Goal: Contribute content: Contribute content

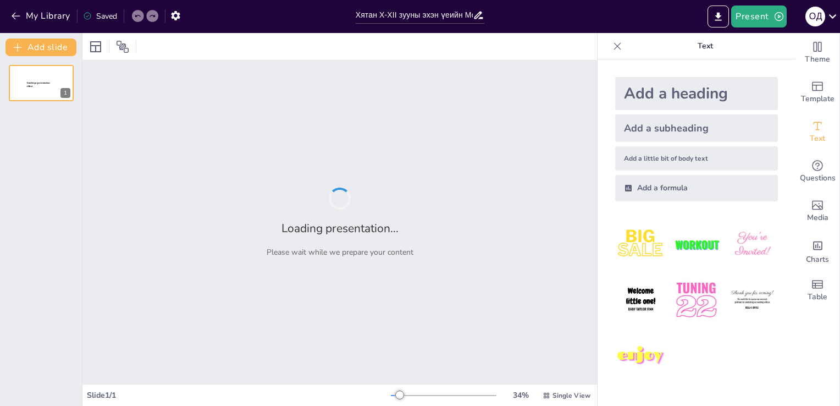
type input "Хятан X-XII зууны эхэн үеийн Монгол овог аймаг ханлигуудын түүх"
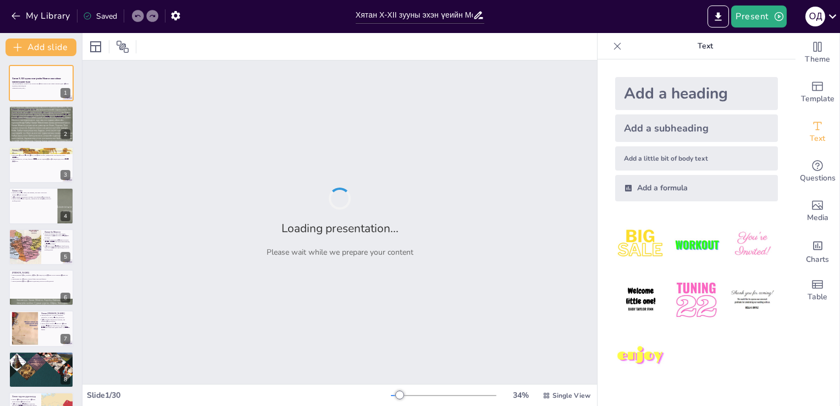
checkbox input "true"
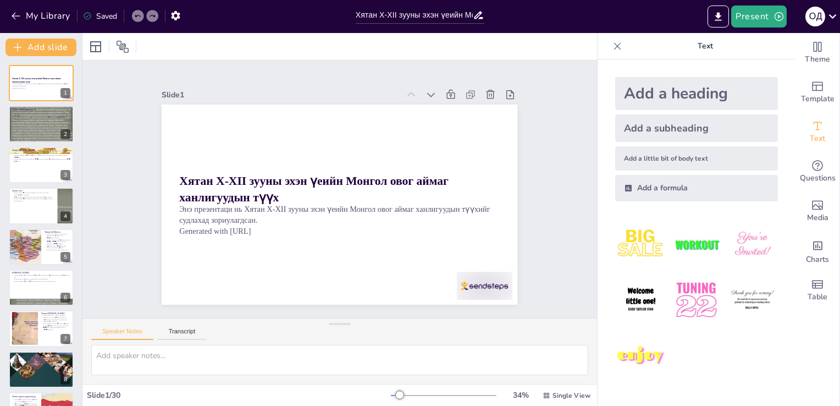
checkbox input "true"
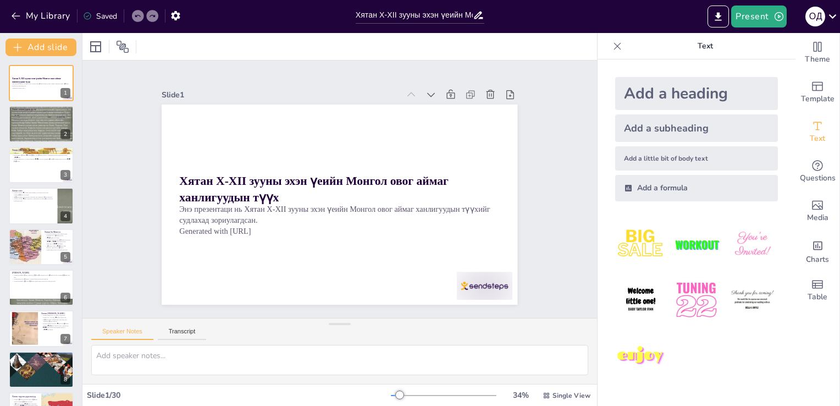
checkbox input "true"
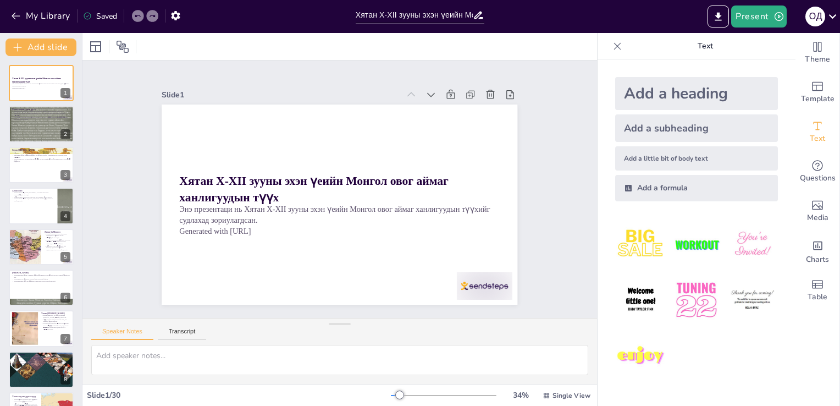
checkbox input "true"
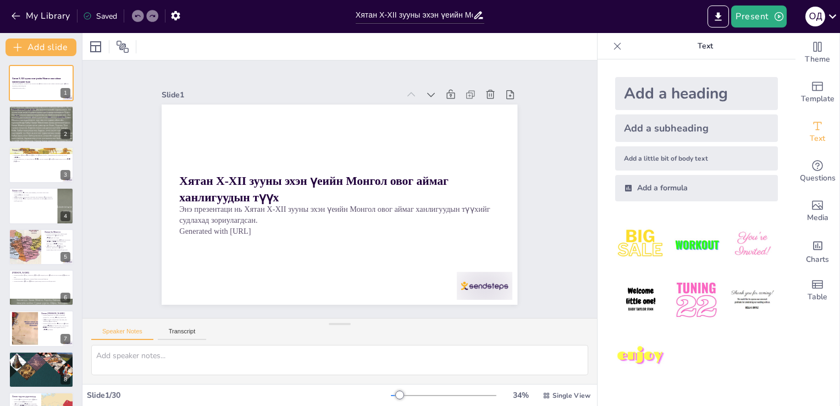
checkbox input "true"
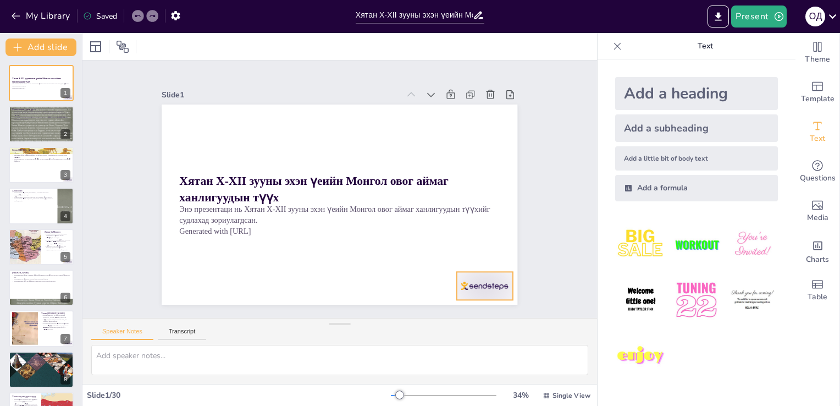
checkbox input "true"
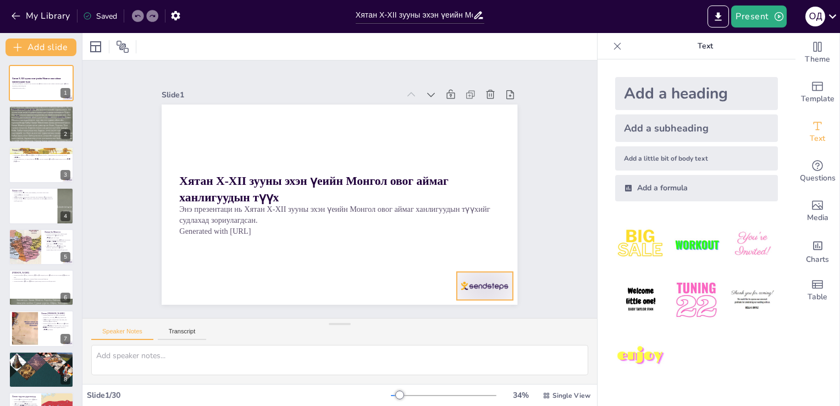
checkbox input "true"
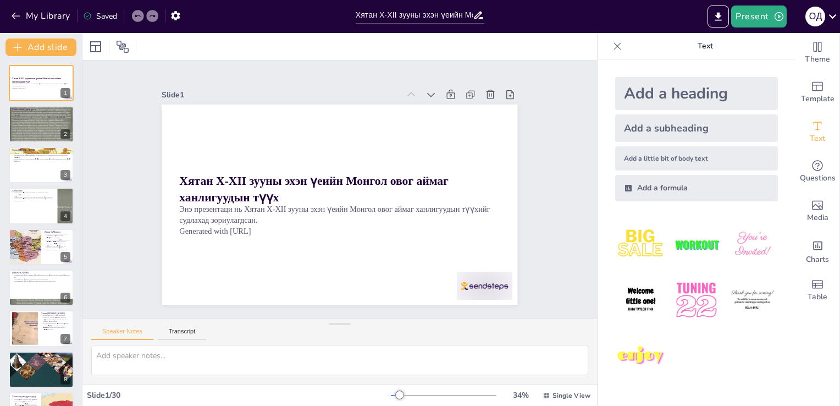
checkbox input "true"
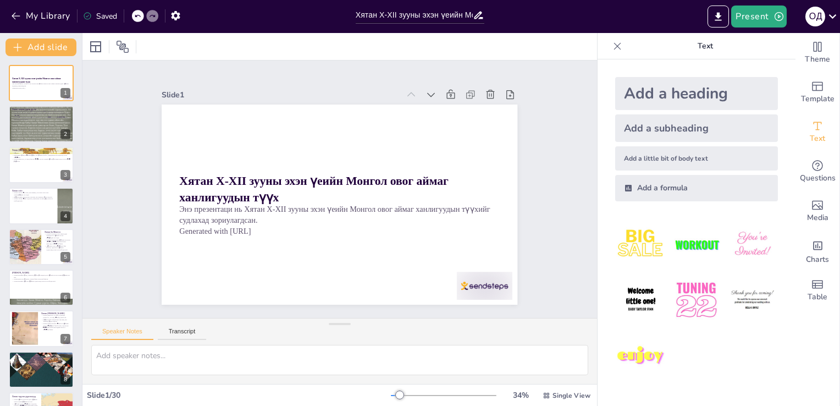
checkbox input "true"
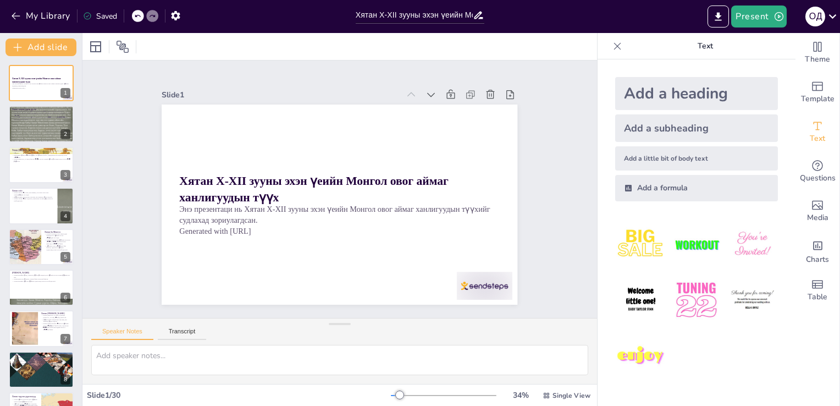
checkbox input "true"
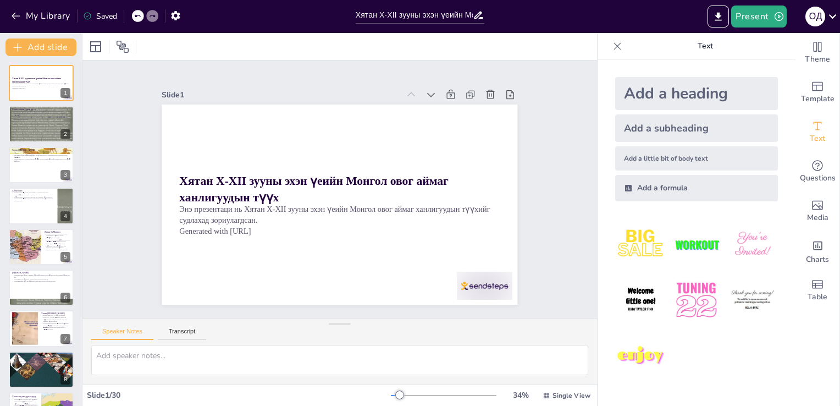
checkbox input "true"
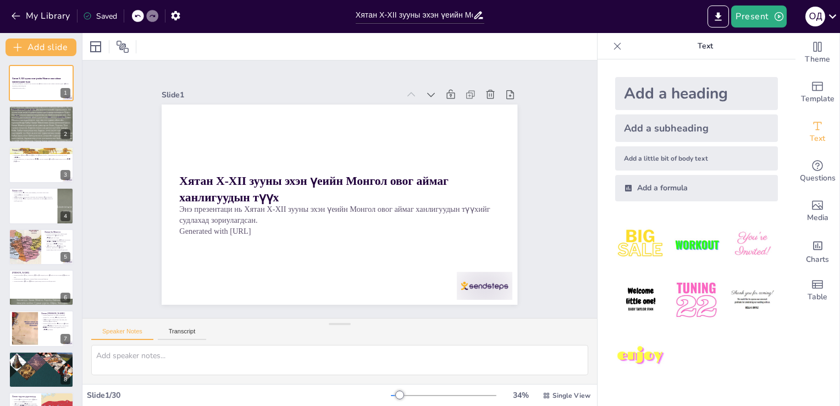
checkbox input "true"
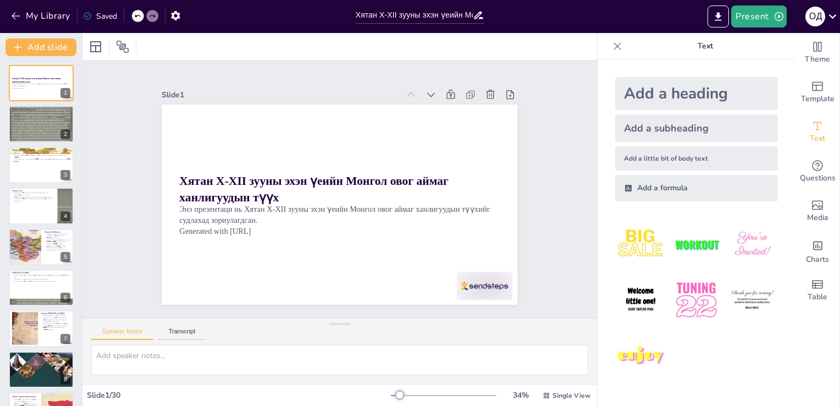
checkbox input "true"
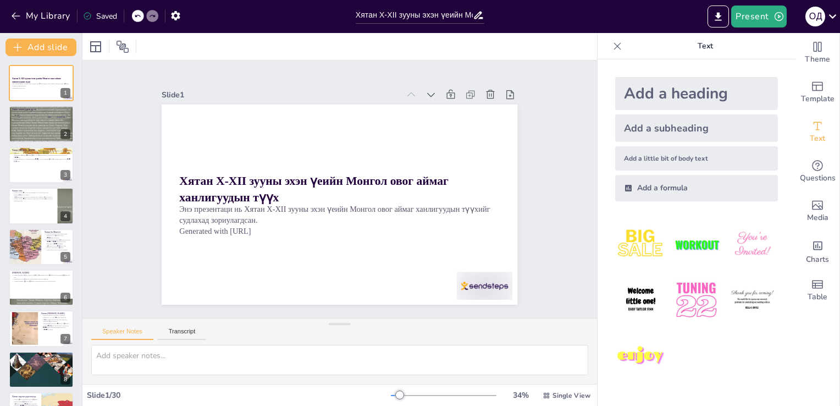
checkbox input "true"
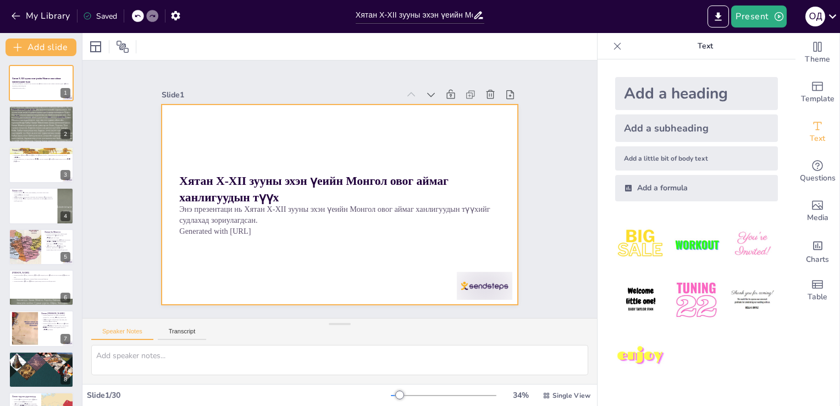
checkbox input "true"
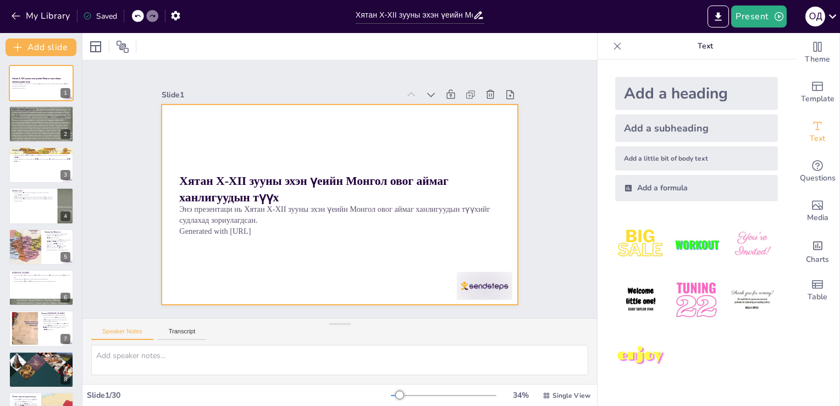
checkbox input "true"
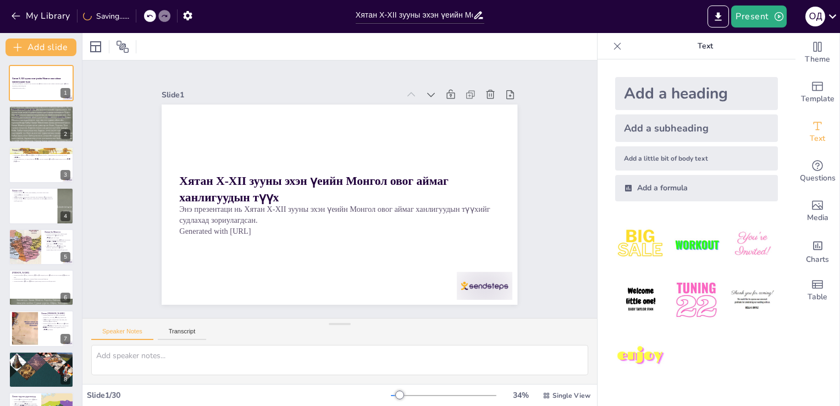
checkbox input "true"
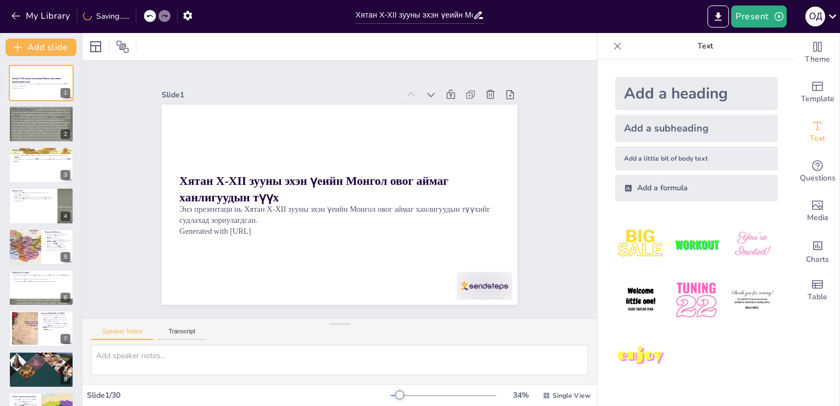
checkbox input "true"
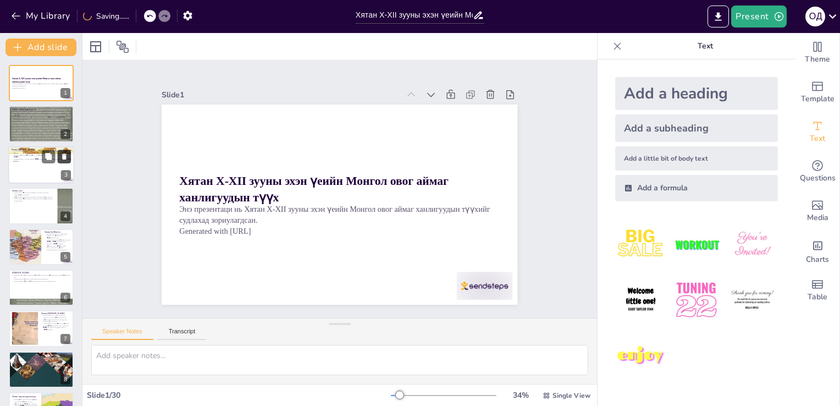
checkbox input "true"
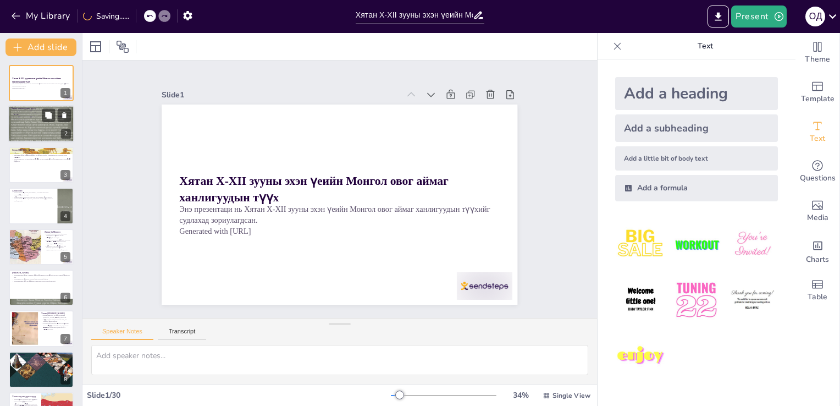
checkbox input "true"
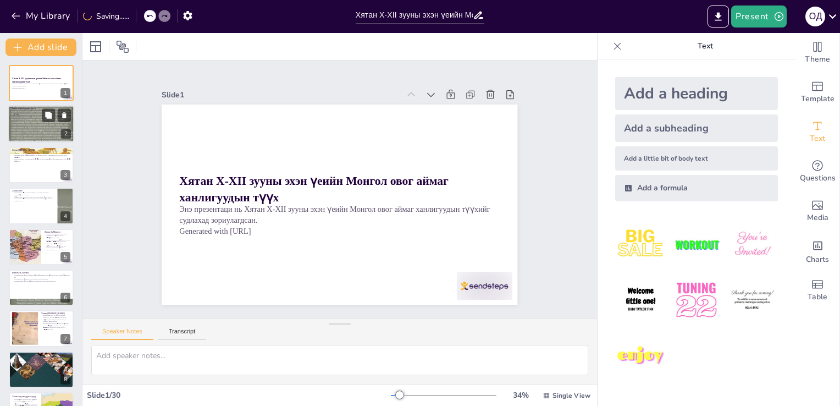
checkbox input "true"
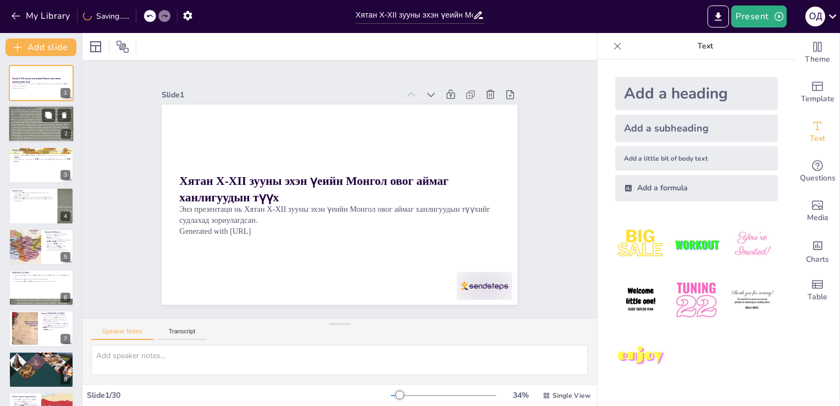
checkbox input "true"
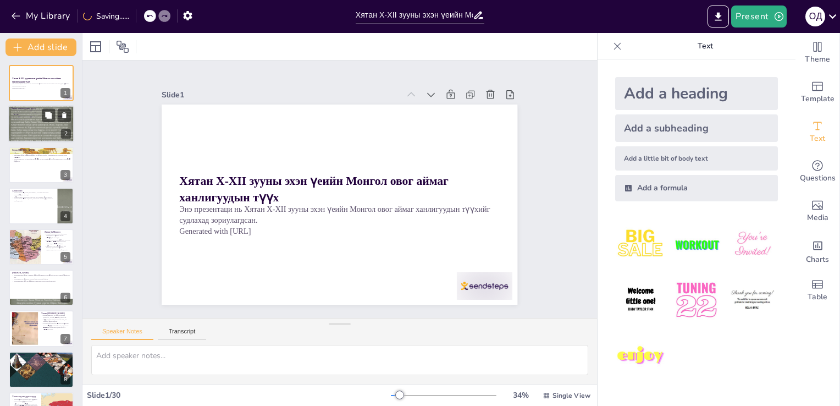
click at [52, 123] on div at bounding box center [41, 123] width 66 height 49
type textarea "Хятан ханлигуудын гарал үүсэл нь Монголын нүүдэлчдийн соёлтой холбогдож, тэдний…"
checkbox input "true"
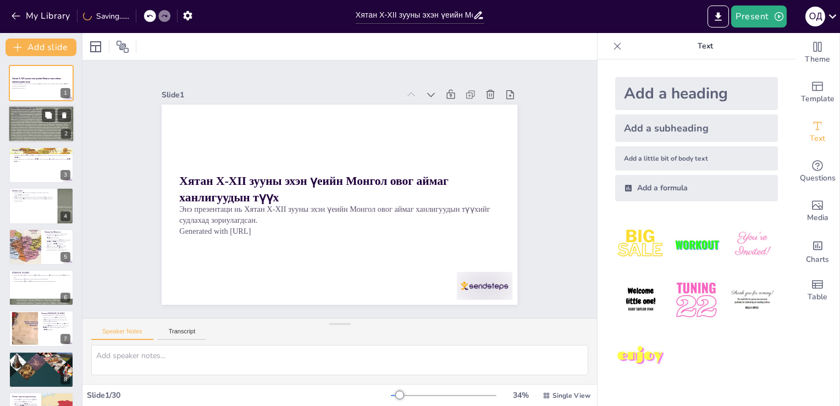
checkbox input "true"
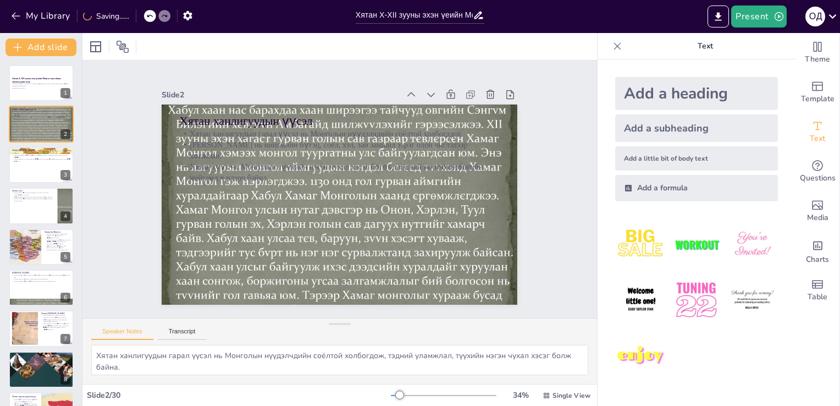
checkbox input "true"
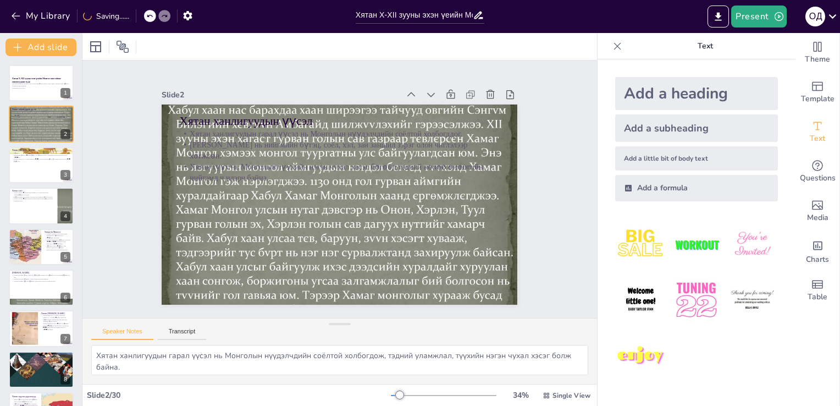
checkbox input "true"
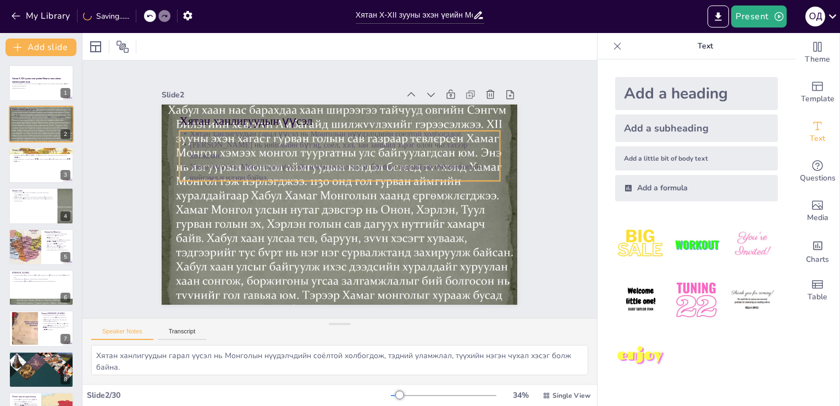
checkbox input "true"
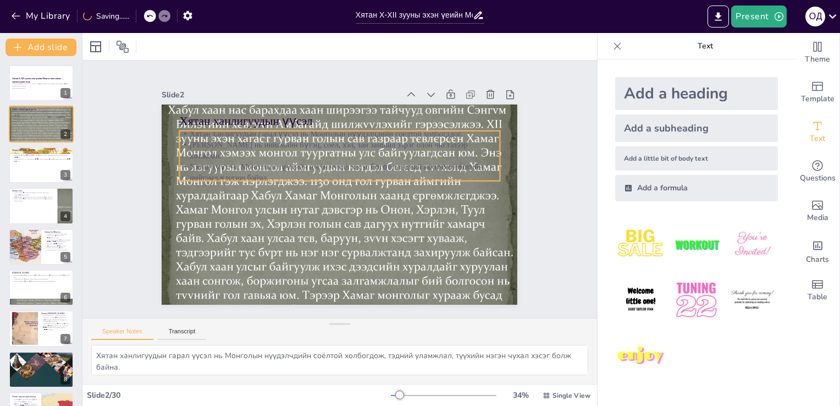
checkbox input "true"
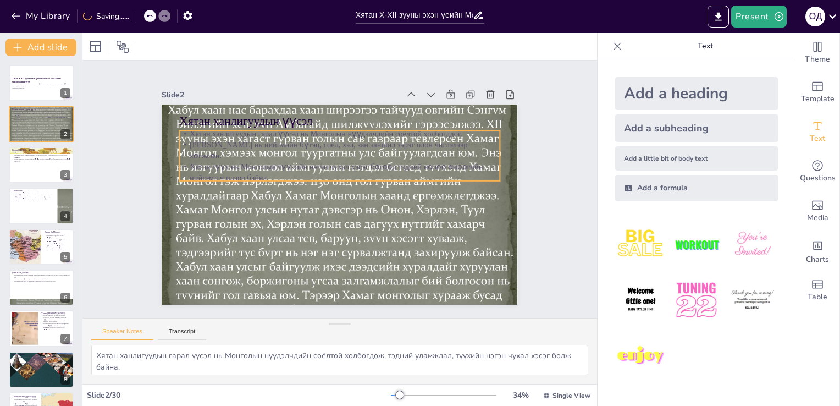
checkbox input "true"
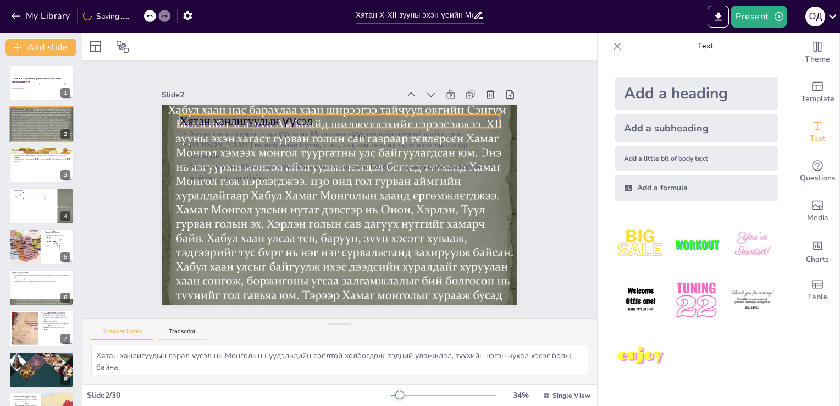
checkbox input "true"
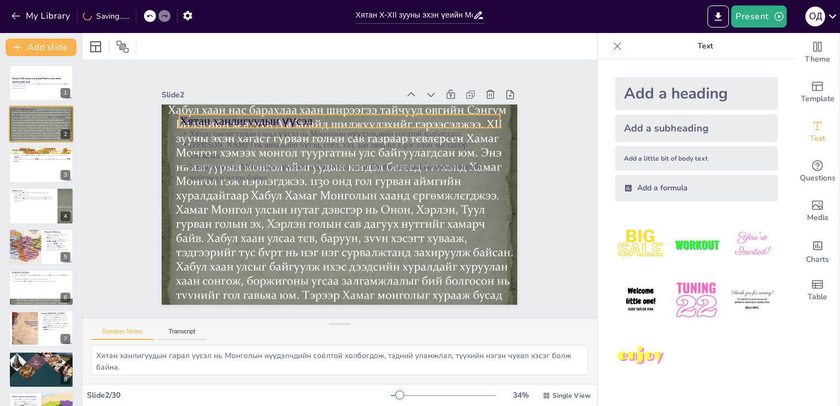
checkbox input "true"
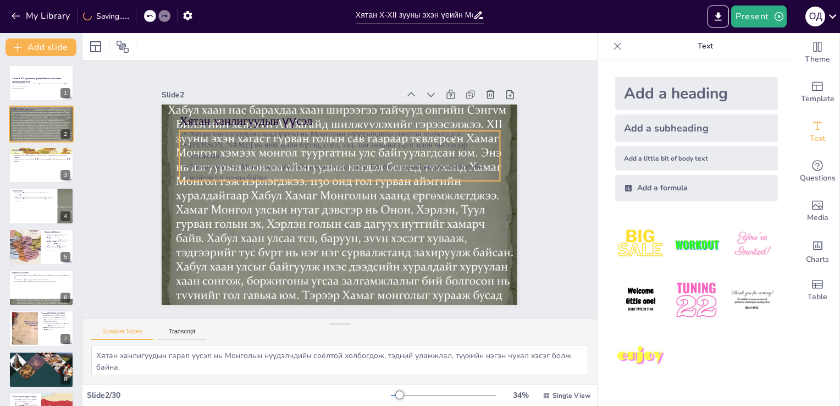
checkbox input "true"
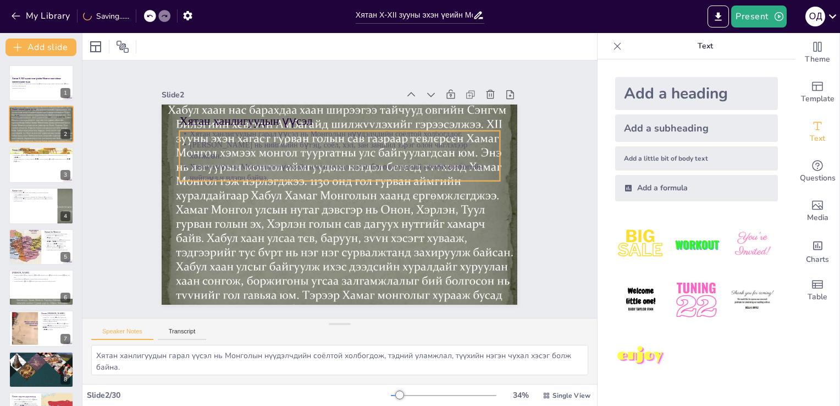
checkbox input "true"
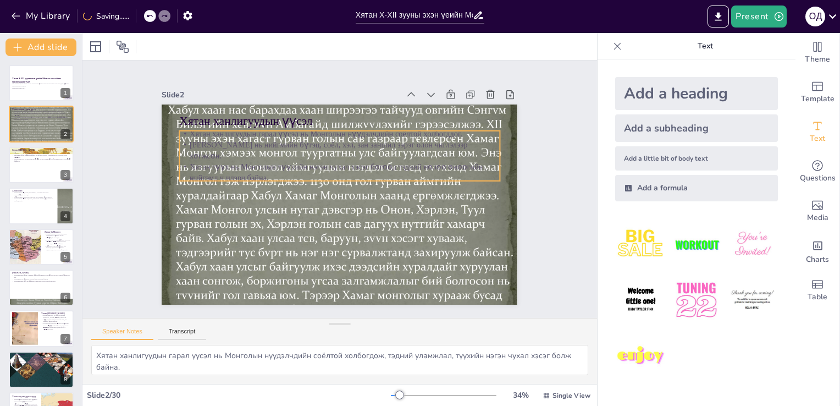
checkbox input "true"
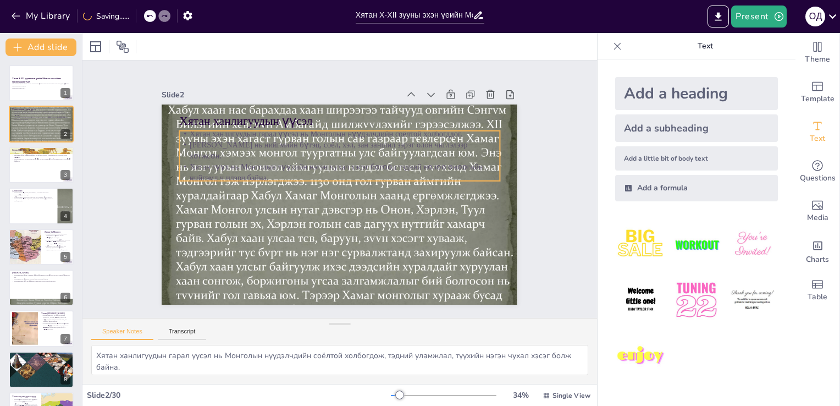
checkbox input "true"
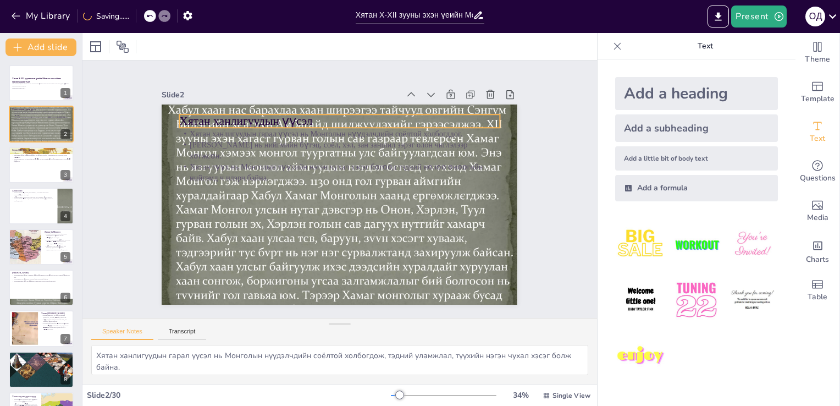
checkbox input "true"
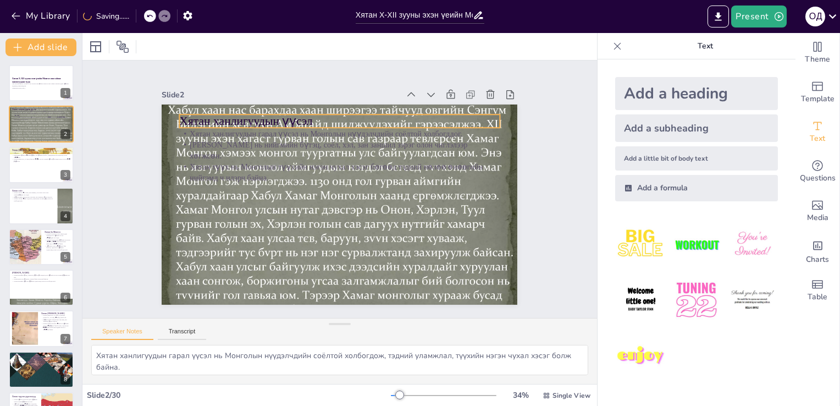
checkbox input "true"
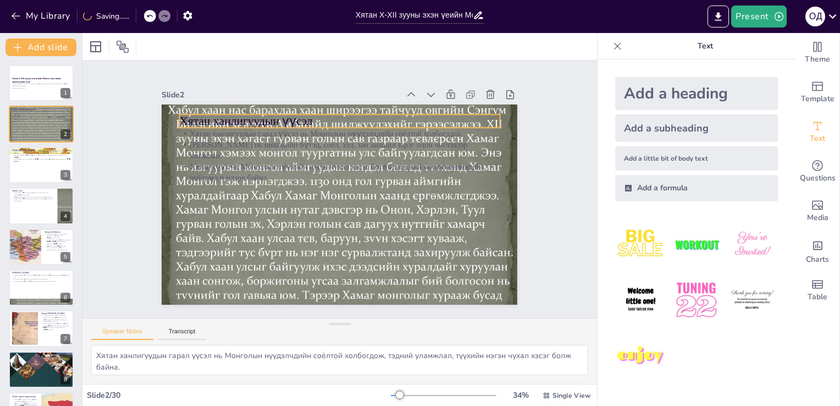
checkbox input "true"
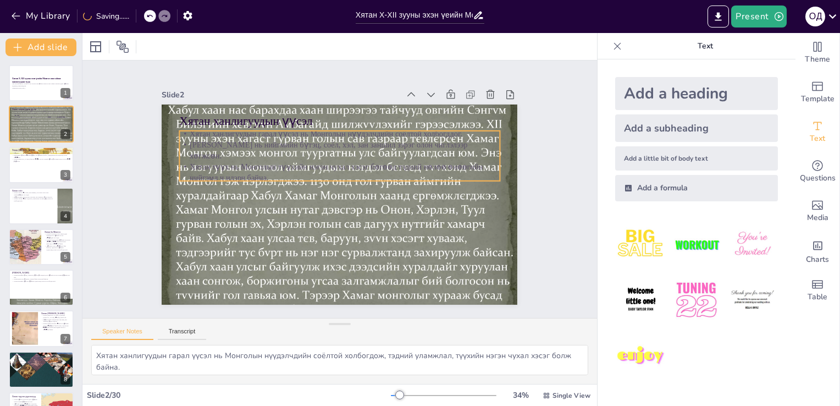
checkbox input "true"
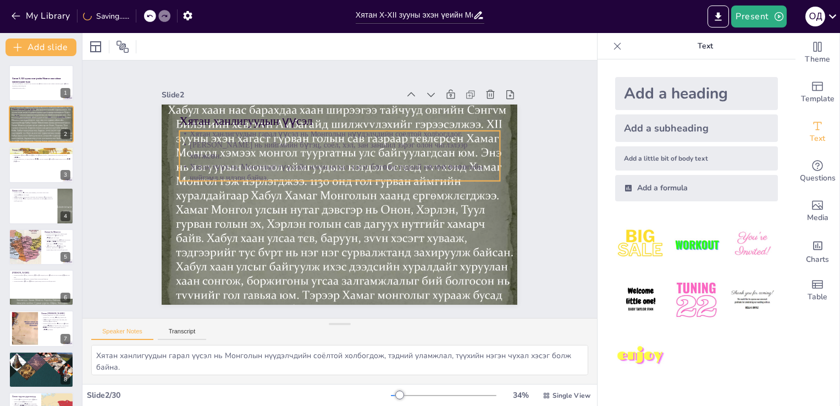
checkbox input "true"
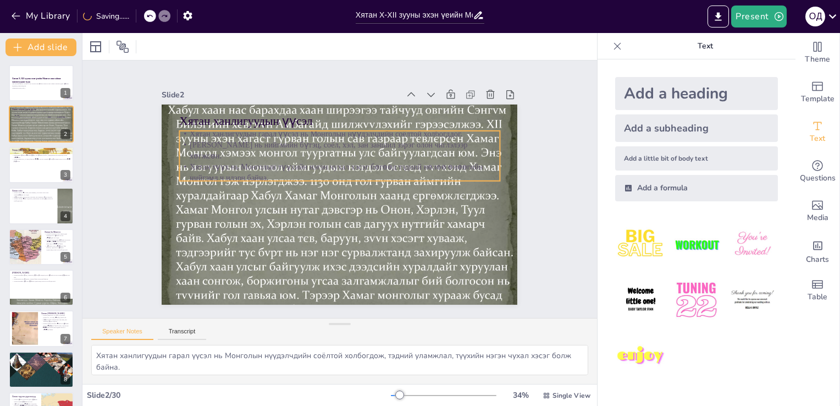
checkbox input "true"
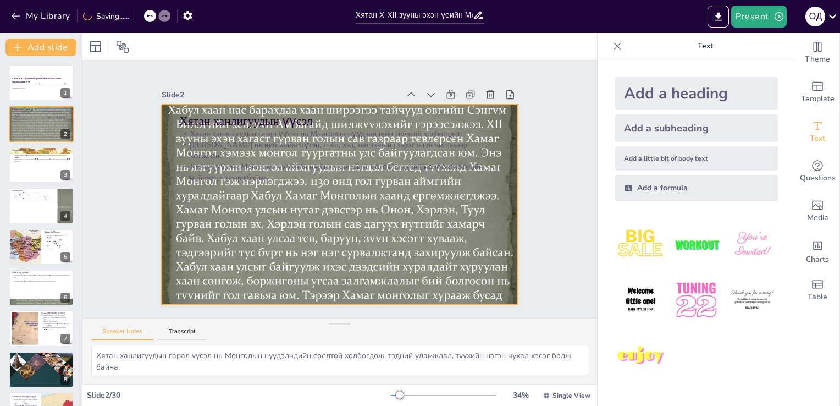
click at [247, 217] on div at bounding box center [338, 204] width 382 height 302
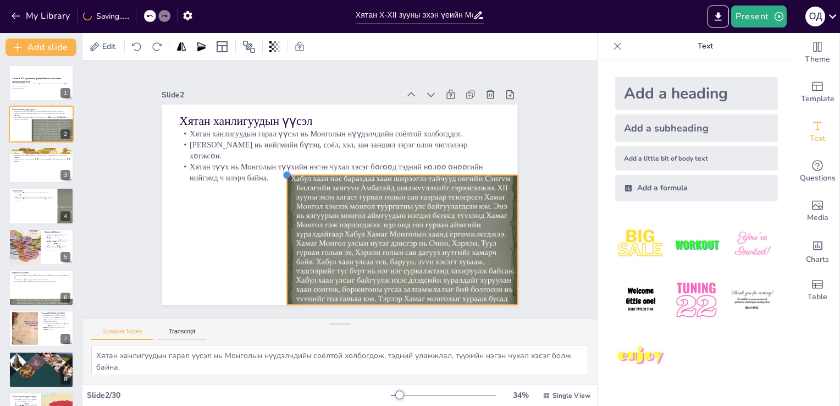
drag, startPoint x: 150, startPoint y: 100, endPoint x: 276, endPoint y: 206, distance: 164.3
click at [276, 206] on div "Хятан ханлигуудын үүсэл Хятан ханлигуудын гарал үүсэл нь Монголын нүүдэлчдийн с…" at bounding box center [338, 204] width 375 height 236
click at [358, 205] on div at bounding box center [390, 252] width 261 height 217
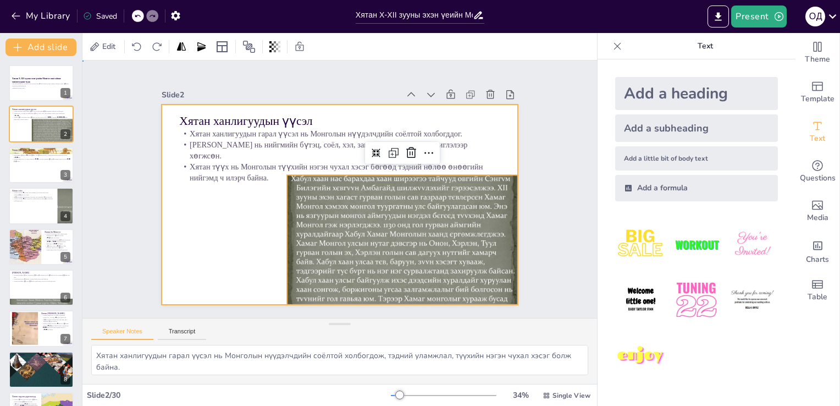
click at [248, 224] on div at bounding box center [332, 202] width 408 height 351
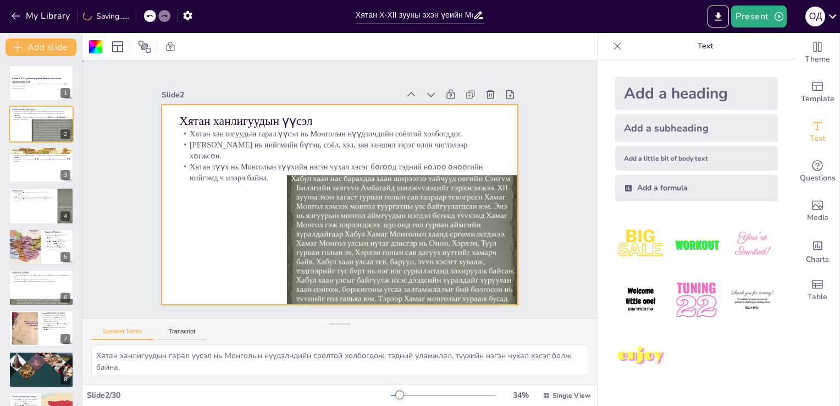
click at [249, 210] on div at bounding box center [338, 204] width 375 height 236
click at [249, 210] on div at bounding box center [340, 204] width 356 height 200
click at [41, 168] on div at bounding box center [41, 164] width 66 height 37
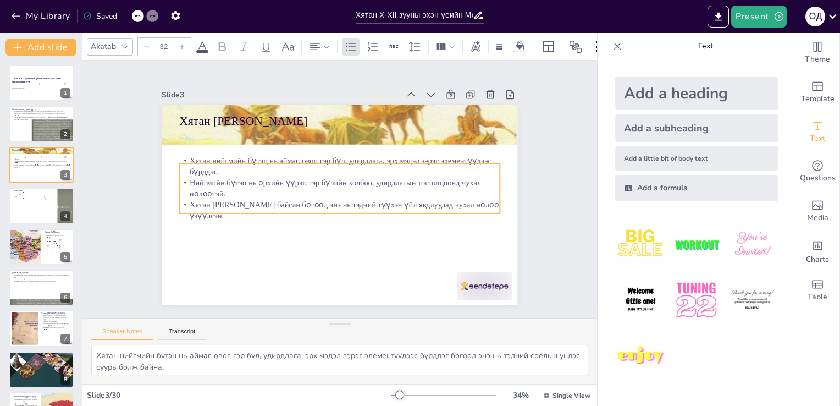
drag, startPoint x: 210, startPoint y: 138, endPoint x: 210, endPoint y: 170, distance: 32.4
click at [210, 170] on p "Хятан нийгмийн бүтэц нь аймаг, овог, гэр бүл, удирдлага, эрх мэдэл зэрэг элемен…" at bounding box center [340, 166] width 320 height 22
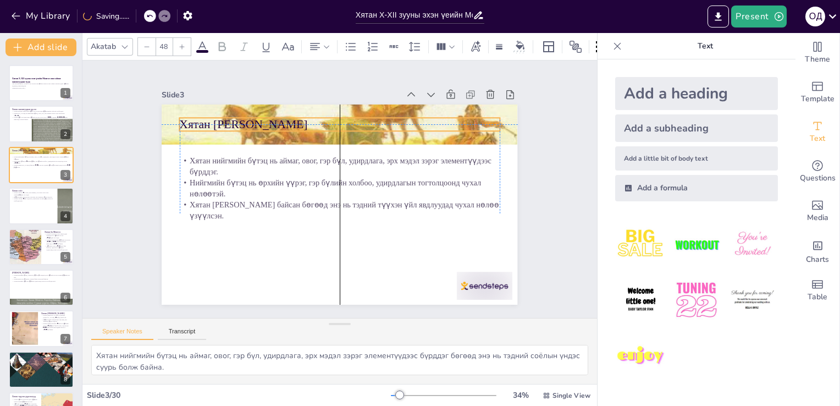
drag, startPoint x: 221, startPoint y: 113, endPoint x: 220, endPoint y: 118, distance: 5.6
click at [220, 118] on p "Хятан [PERSON_NAME]" at bounding box center [353, 126] width 317 height 82
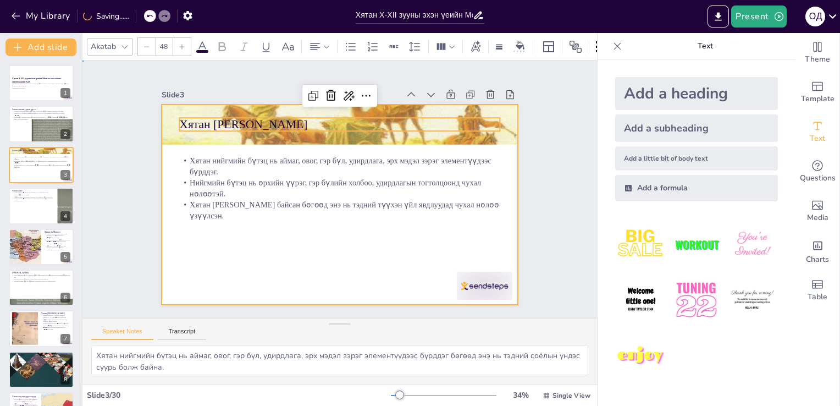
click at [186, 262] on div at bounding box center [340, 204] width 356 height 200
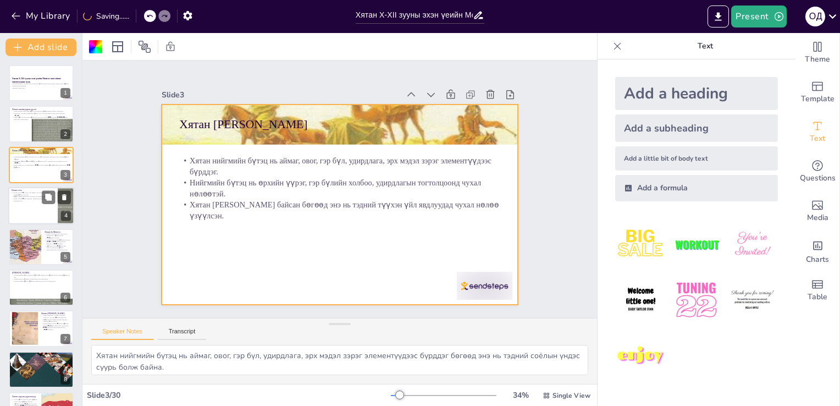
click at [41, 201] on div at bounding box center [41, 205] width 66 height 37
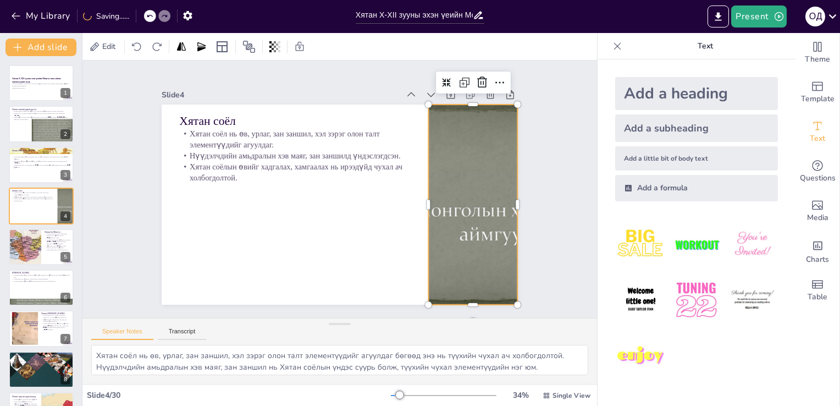
click at [447, 206] on div at bounding box center [455, 257] width 325 height 291
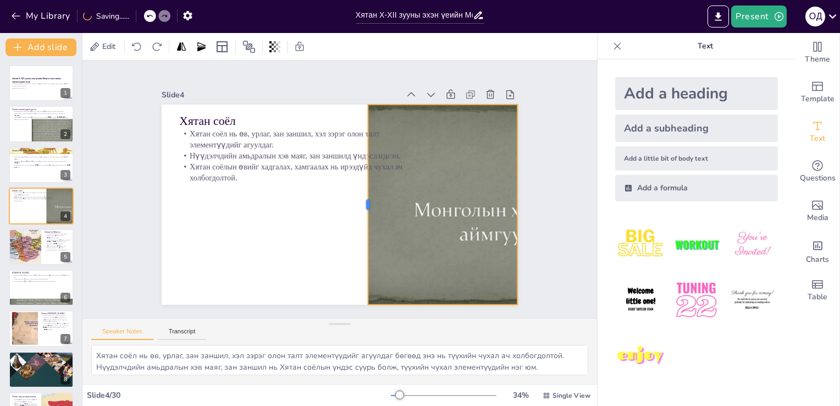
drag, startPoint x: 417, startPoint y: 197, endPoint x: 353, endPoint y: 243, distance: 78.8
click at [353, 243] on div "Хятан соёл Хятан соёл нь өв, урлаг, зан заншил, хэл зэрэг олон талт элементүүди…" at bounding box center [337, 204] width 390 height 270
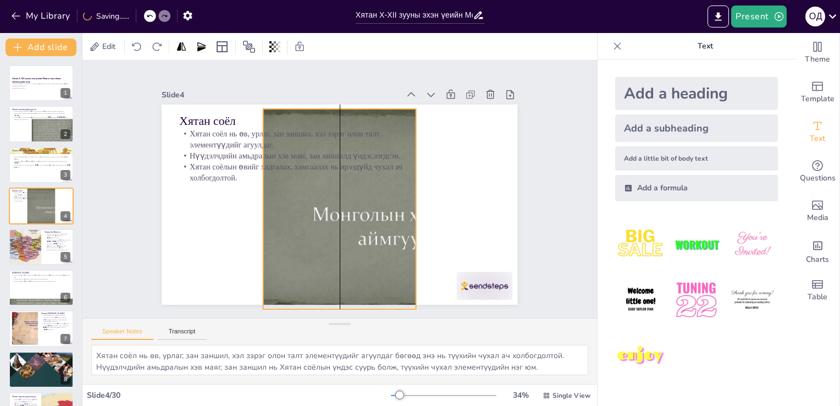
drag, startPoint x: 471, startPoint y: 227, endPoint x: 373, endPoint y: 230, distance: 98.0
click at [373, 230] on div at bounding box center [361, 219] width 325 height 291
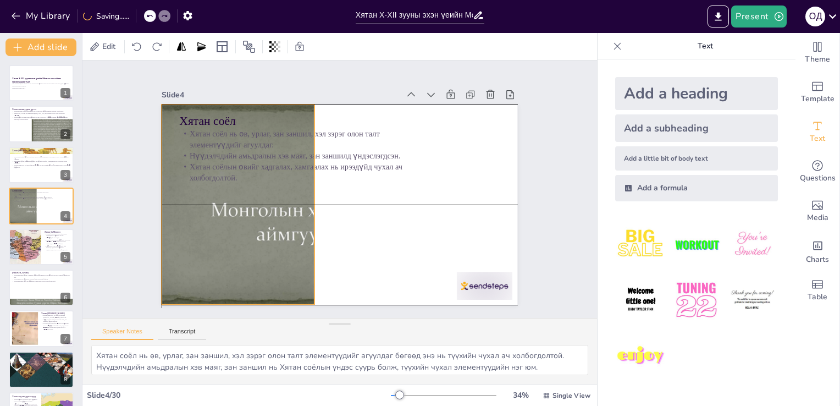
drag, startPoint x: 363, startPoint y: 202, endPoint x: 265, endPoint y: 202, distance: 98.4
click at [265, 202] on div at bounding box center [269, 197] width 287 height 227
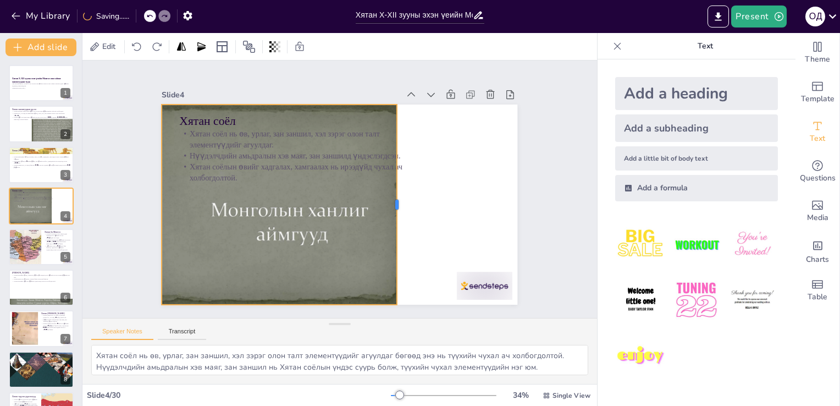
drag, startPoint x: 307, startPoint y: 199, endPoint x: 389, endPoint y: 189, distance: 83.1
click at [389, 189] on div at bounding box center [386, 234] width 108 height 178
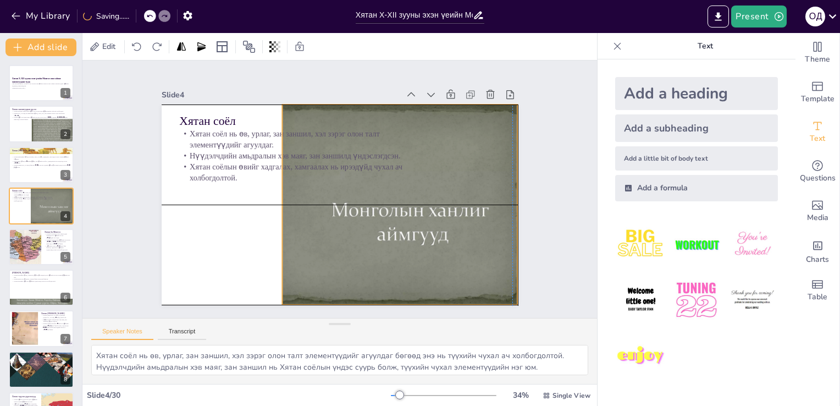
drag, startPoint x: 344, startPoint y: 210, endPoint x: 464, endPoint y: 210, distance: 119.3
click at [464, 210] on div at bounding box center [389, 209] width 287 height 227
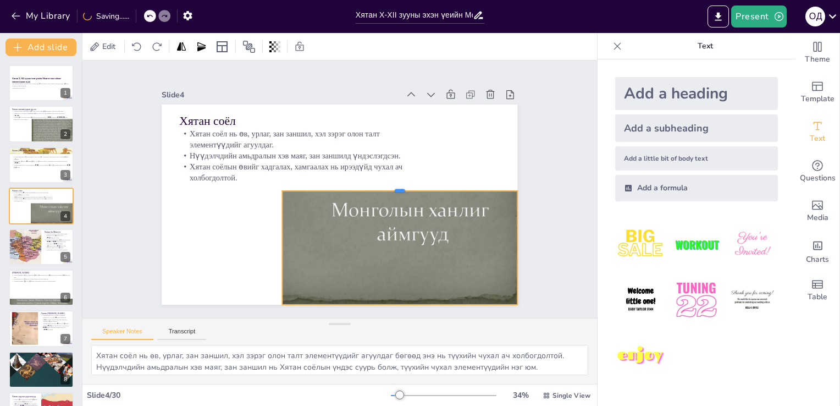
drag, startPoint x: 393, startPoint y: 100, endPoint x: 398, endPoint y: 184, distance: 84.3
click at [398, 184] on div at bounding box center [400, 193] width 235 height 34
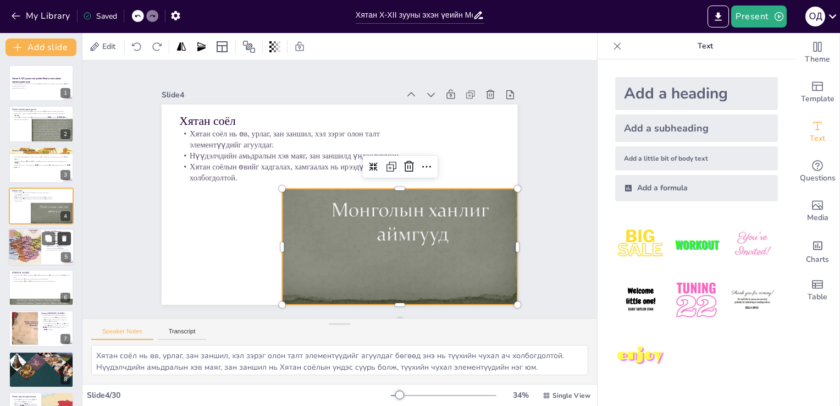
click at [59, 244] on button at bounding box center [64, 238] width 13 height 13
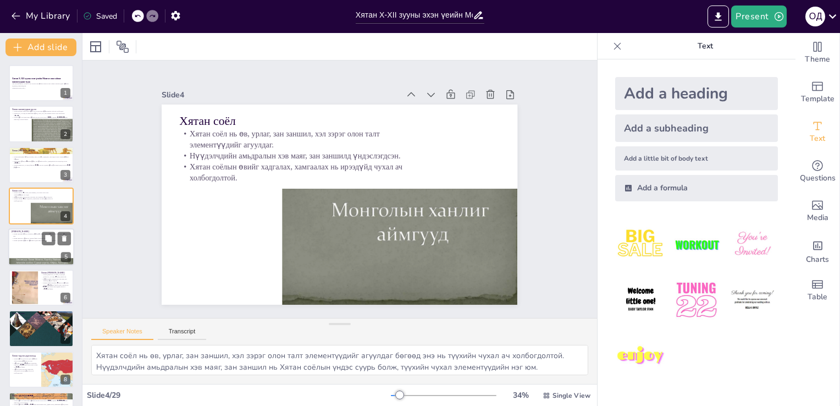
click at [32, 253] on div at bounding box center [41, 246] width 66 height 37
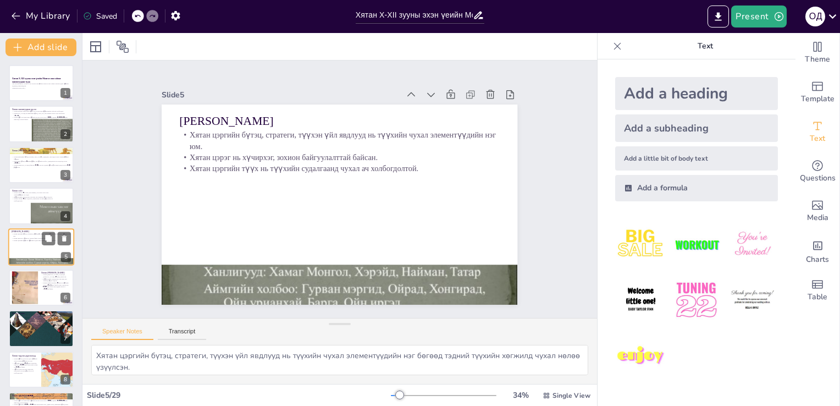
scroll to position [15, 0]
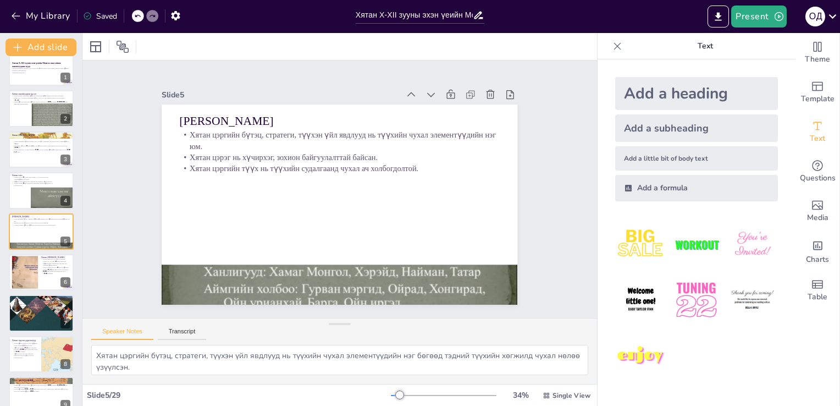
click at [133, 21] on div at bounding box center [145, 16] width 26 height 12
click at [137, 13] on icon at bounding box center [137, 16] width 7 height 7
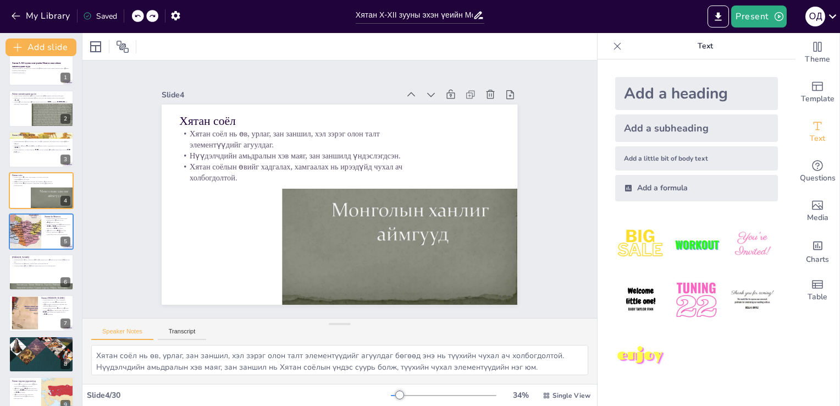
click at [137, 13] on icon at bounding box center [137, 16] width 7 height 7
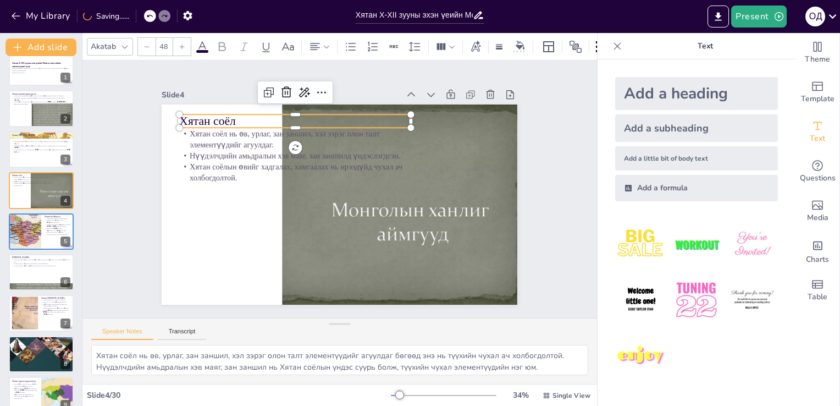
click at [398, 113] on p "Хятан соёл" at bounding box center [303, 116] width 232 height 41
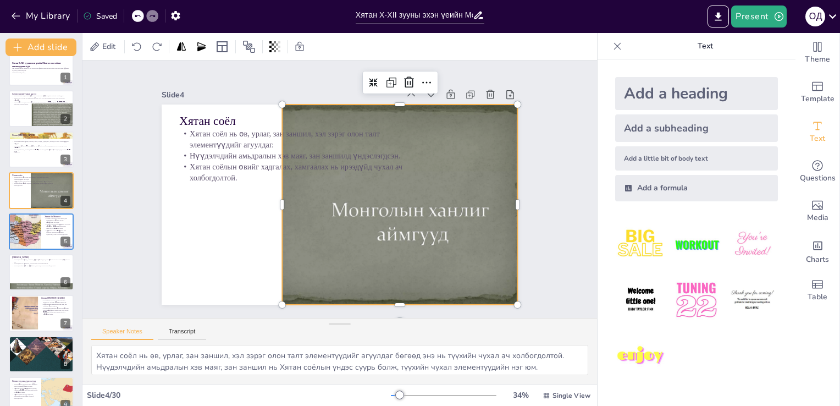
click at [448, 157] on div at bounding box center [389, 209] width 287 height 227
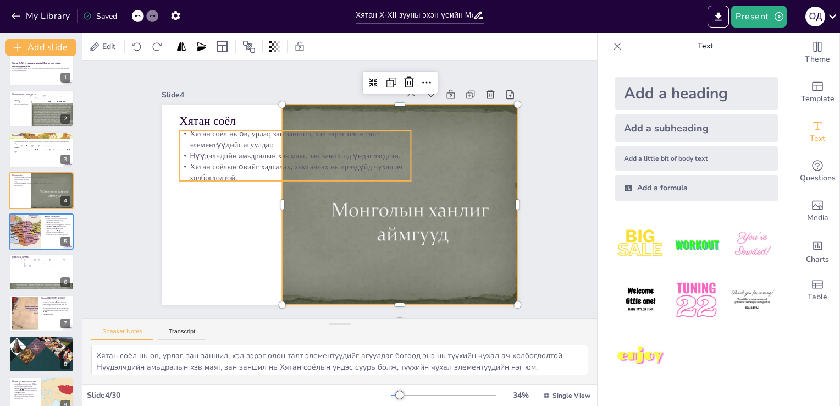
click at [332, 159] on p "Хятан соёлын өвийг хадгалах, хамгаалах нь ирээдүйд чухал ач холбогдолтой." at bounding box center [299, 164] width 231 height 70
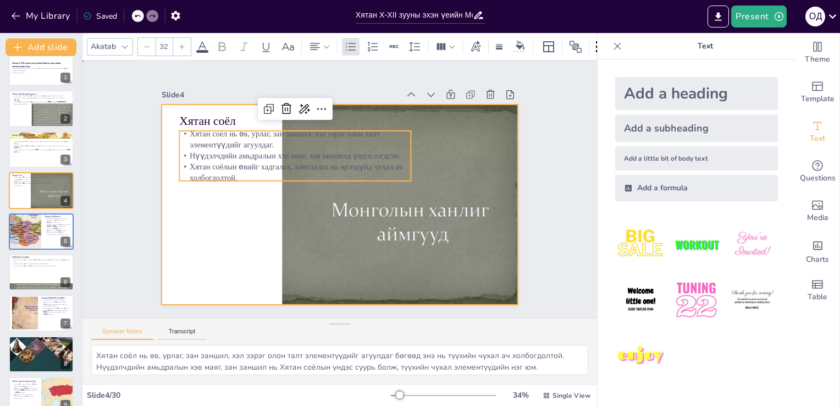
click at [273, 214] on div at bounding box center [338, 204] width 375 height 236
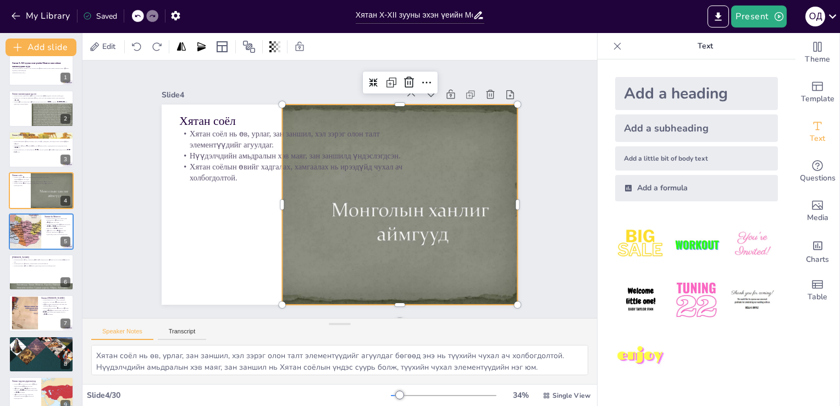
click at [284, 215] on div at bounding box center [367, 234] width 332 height 327
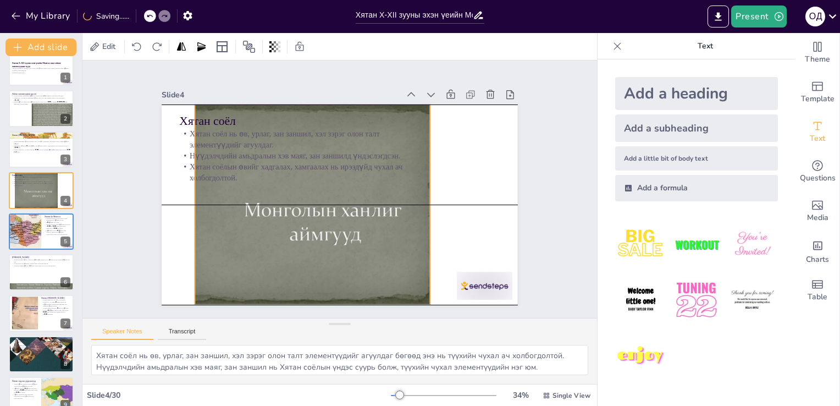
drag, startPoint x: 274, startPoint y: 201, endPoint x: 187, endPoint y: 201, distance: 87.4
click at [187, 201] on div at bounding box center [300, 192] width 316 height 273
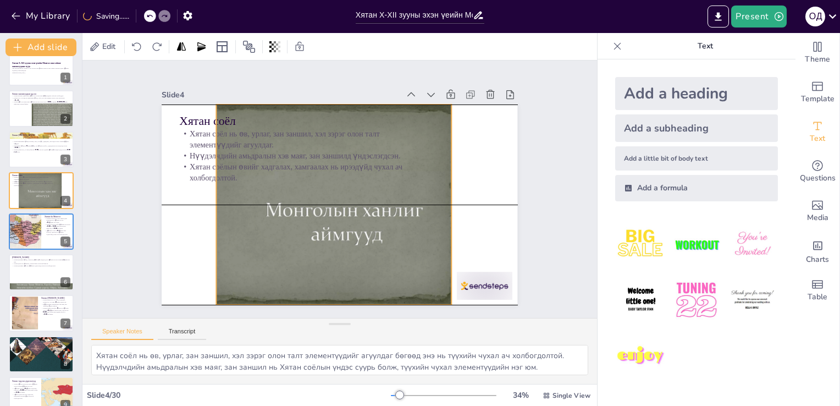
drag, startPoint x: 299, startPoint y: 190, endPoint x: 318, endPoint y: 190, distance: 18.7
click at [318, 190] on div at bounding box center [323, 203] width 287 height 227
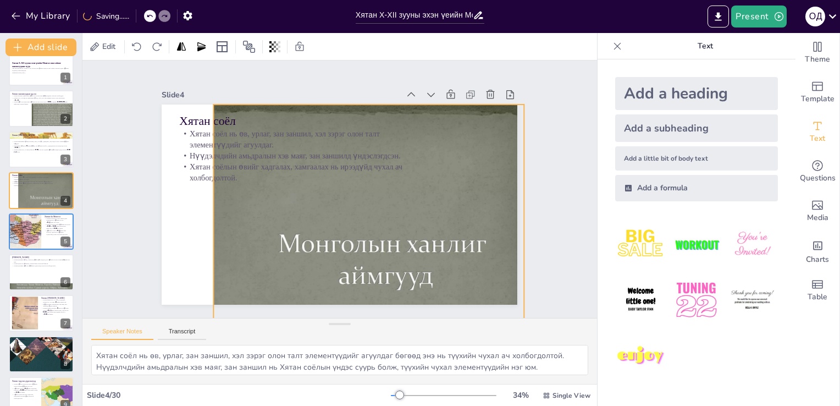
drag, startPoint x: 442, startPoint y: 300, endPoint x: 518, endPoint y: 344, distance: 87.7
click at [518, 344] on div "Slide 1 Хятан X-XII зууны эхэн үеийн Монгол овог аймаг ханлигуудын түүх Энэ пре…" at bounding box center [339, 221] width 515 height 323
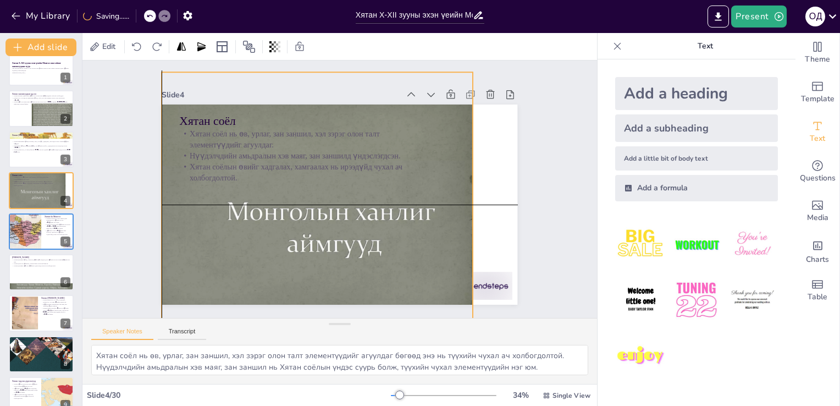
drag, startPoint x: 472, startPoint y: 272, endPoint x: 422, endPoint y: 238, distance: 61.0
click at [422, 238] on div at bounding box center [302, 197] width 400 height 332
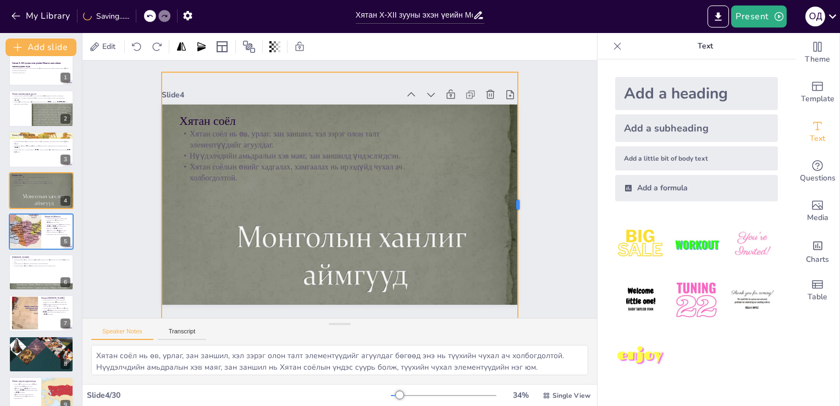
drag, startPoint x: 465, startPoint y: 197, endPoint x: 509, endPoint y: 199, distance: 44.0
click at [509, 199] on div at bounding box center [509, 260] width 90 height 255
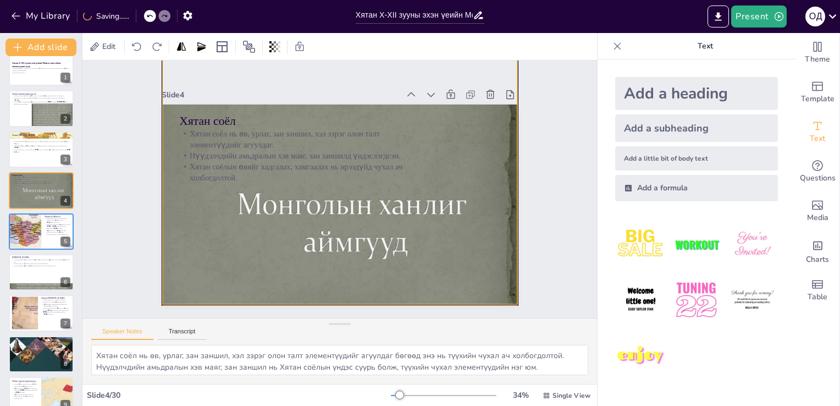
drag, startPoint x: 446, startPoint y: 240, endPoint x: 447, endPoint y: 208, distance: 32.5
click at [447, 208] on div at bounding box center [322, 192] width 445 height 386
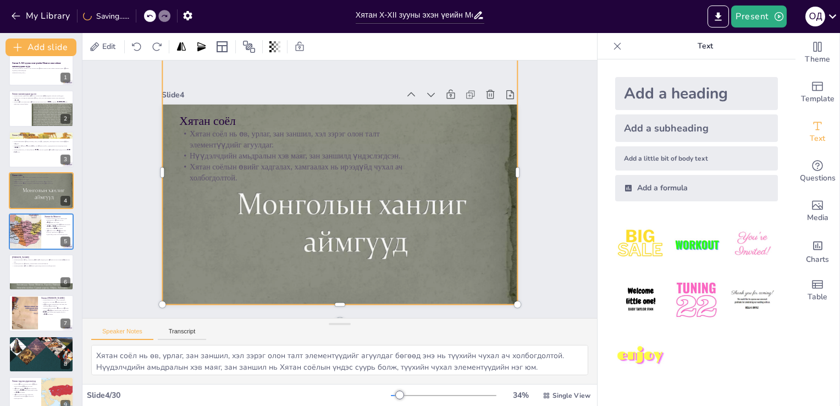
click at [452, 230] on div at bounding box center [322, 192] width 445 height 386
click at [30, 238] on div at bounding box center [25, 231] width 57 height 37
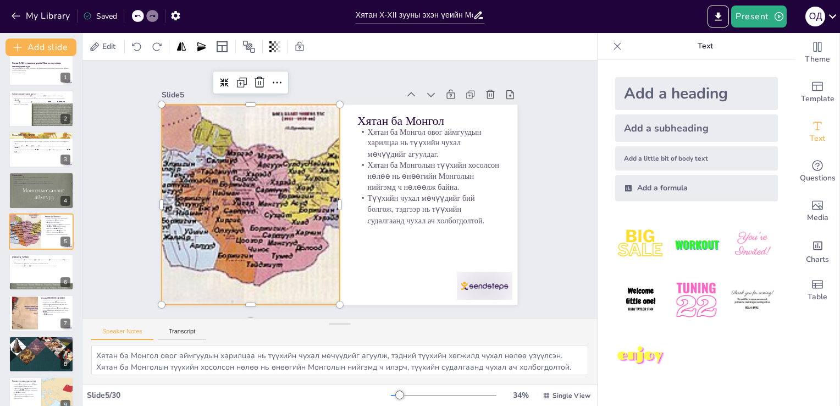
click at [222, 185] on div at bounding box center [249, 185] width 338 height 259
click at [222, 185] on div at bounding box center [250, 195] width 323 height 231
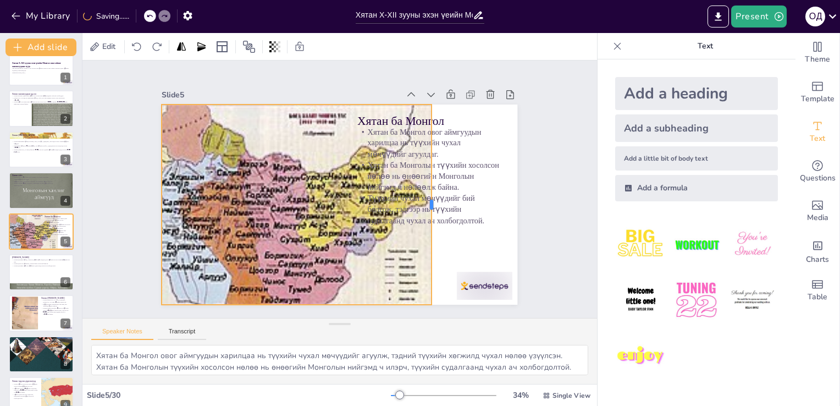
drag, startPoint x: 332, startPoint y: 204, endPoint x: 422, endPoint y: 201, distance: 90.3
click at [422, 201] on div at bounding box center [434, 214] width 30 height 200
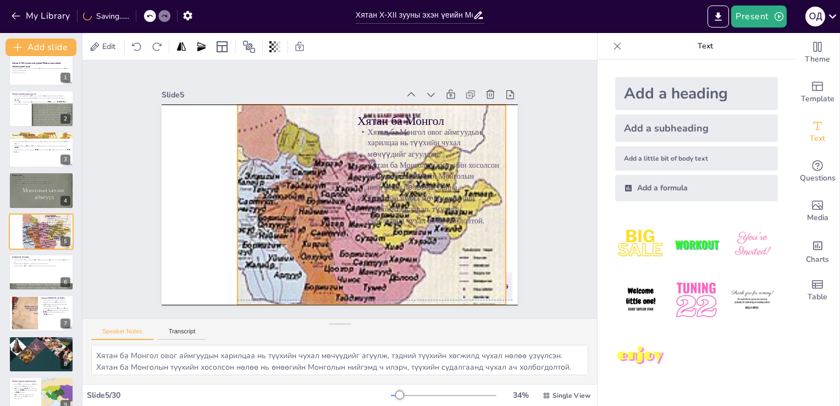
drag, startPoint x: 314, startPoint y: 213, endPoint x: 393, endPoint y: 211, distance: 78.7
click at [393, 143] on div "Хятан ба Монгол Хятан ба Монгол овог аймгуудын харилцаа нь түүхийн чухал мөчүүд…" at bounding box center [358, 106] width 348 height 74
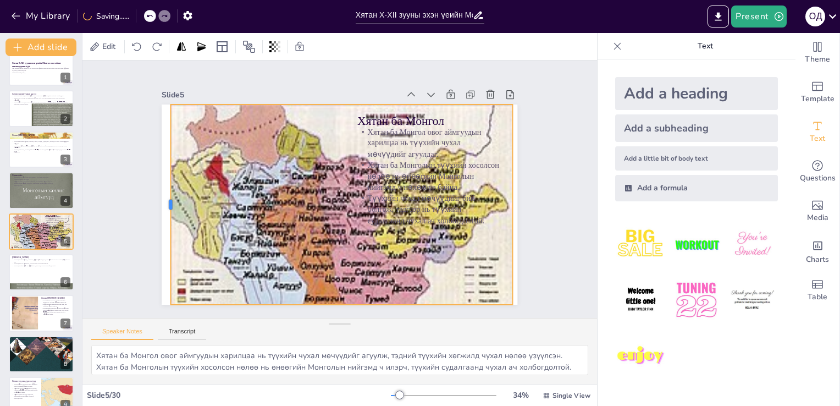
drag, startPoint x: 234, startPoint y: 201, endPoint x: 158, endPoint y: 201, distance: 75.9
click at [158, 201] on div at bounding box center [166, 186] width 30 height 200
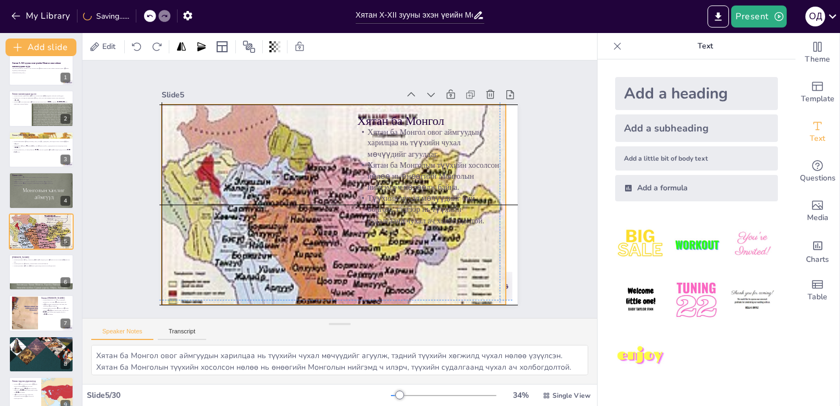
drag, startPoint x: 268, startPoint y: 219, endPoint x: 258, endPoint y: 217, distance: 9.6
click at [258, 217] on div at bounding box center [297, 207] width 397 height 428
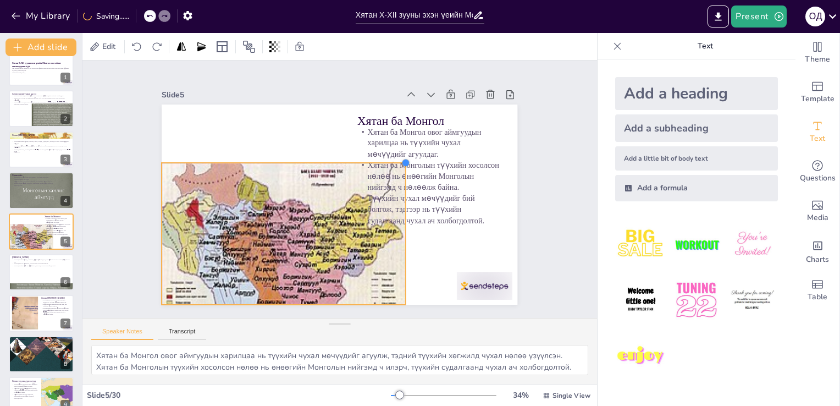
drag, startPoint x: 497, startPoint y: 101, endPoint x: 370, endPoint y: 161, distance: 140.5
click at [370, 161] on div "Хятан ба Монгол Хятан ба Монгол овог аймгуудын харилцаа нь түүхийн чухал мөчүүд…" at bounding box center [337, 204] width 390 height 270
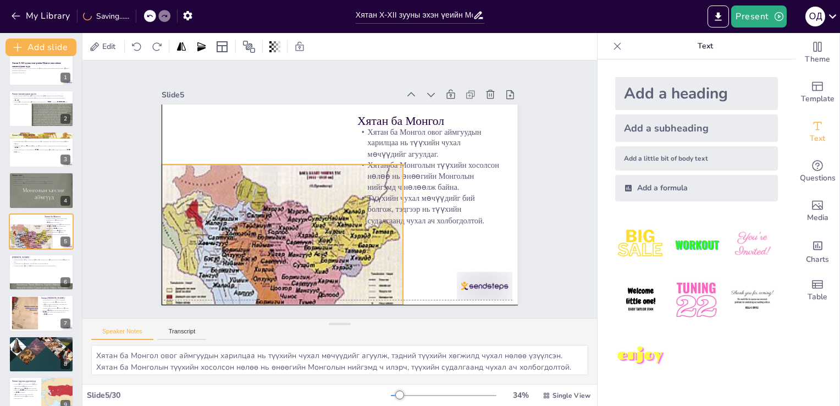
click at [308, 201] on div at bounding box center [270, 242] width 274 height 228
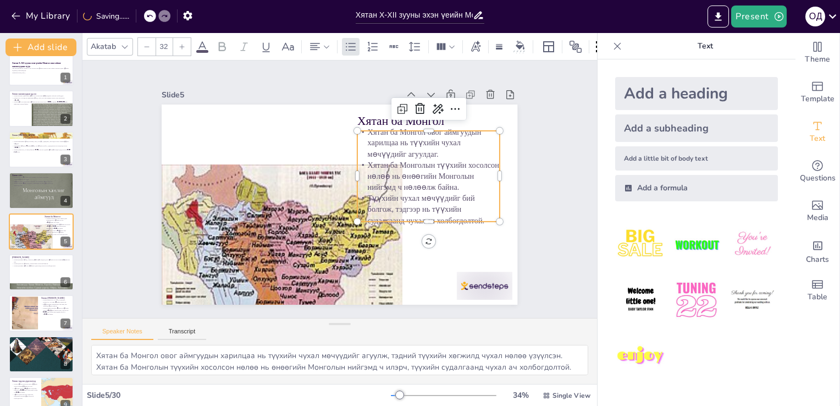
click at [425, 142] on p "Хятан ба Монгол овог аймгуудын харилцаа нь түүхийн чухал мөчүүдийг агуулдаг." at bounding box center [433, 153] width 145 height 48
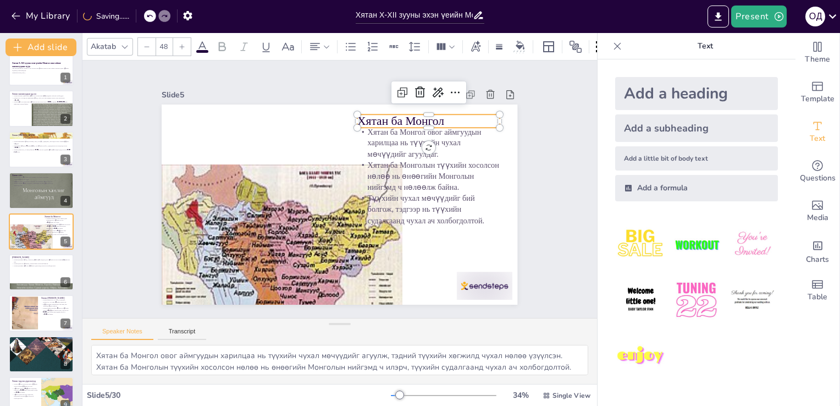
click at [372, 115] on p "Хятан ба Монгол" at bounding box center [436, 130] width 144 height 31
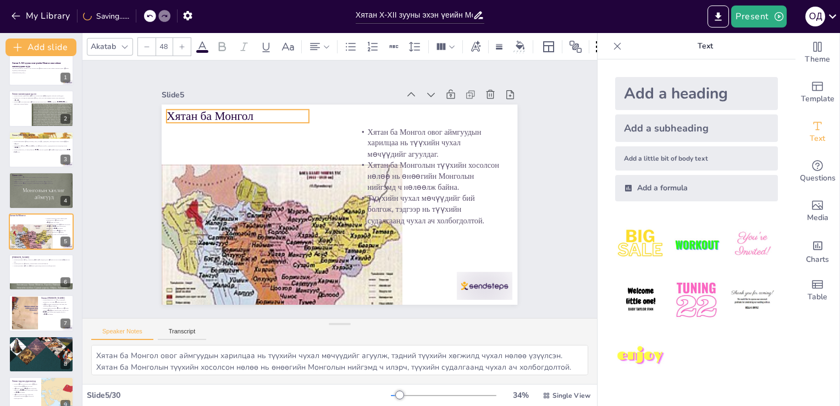
drag, startPoint x: 372, startPoint y: 111, endPoint x: 181, endPoint y: 106, distance: 190.9
click at [184, 106] on p "Хятан ба Монгол" at bounding box center [255, 97] width 142 height 46
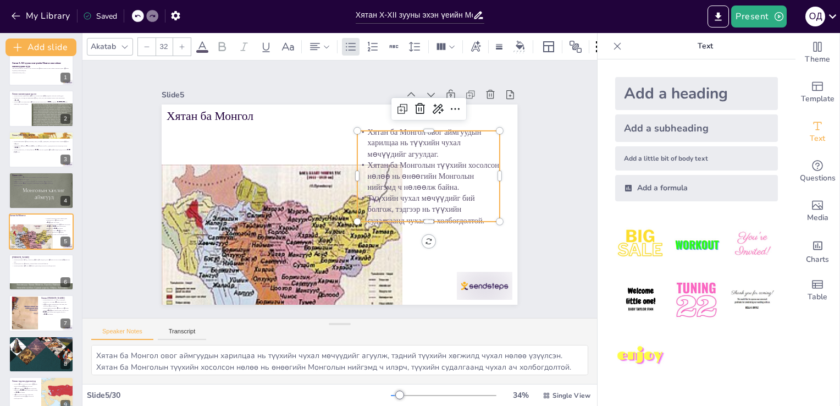
click at [398, 135] on p "Хятан ба Монгол овог аймгуудын харилцаа нь түүхийн чухал мөчүүдийг агуулдаг." at bounding box center [433, 153] width 145 height 48
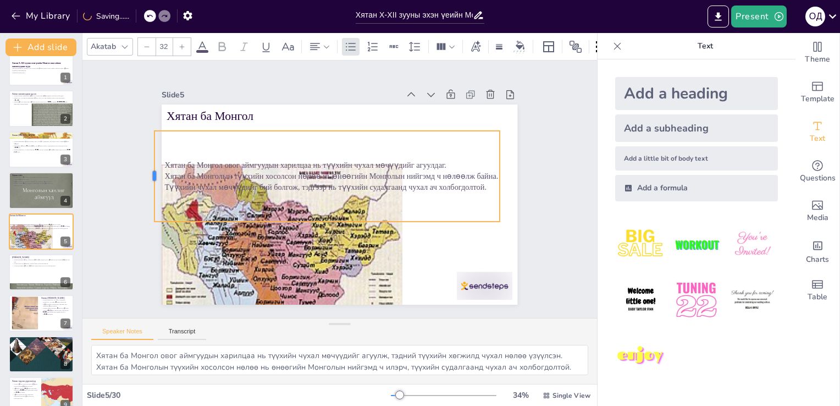
drag, startPoint x: 348, startPoint y: 171, endPoint x: 145, endPoint y: 168, distance: 203.0
click at [145, 168] on div at bounding box center [153, 156] width 18 height 91
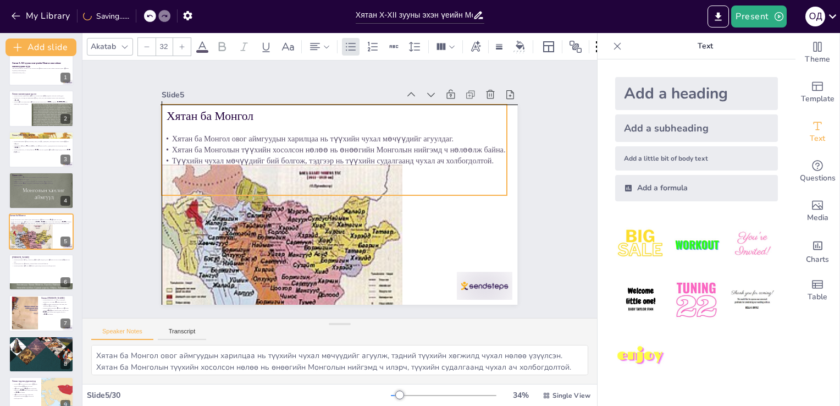
drag, startPoint x: 287, startPoint y: 197, endPoint x: 293, endPoint y: 168, distance: 29.8
click at [293, 168] on div "Хятан ба Монгол овог аймгуудын харилцаа нь түүхийн чухал мөчүүдийг агуулдаг. Хя…" at bounding box center [358, 154] width 333 height 276
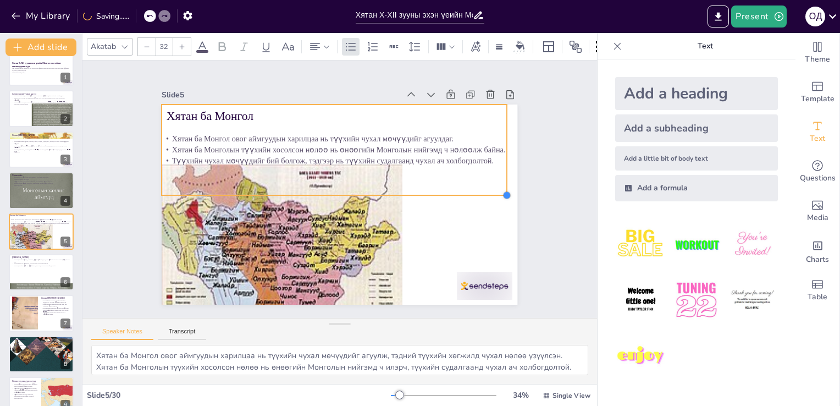
click at [497, 224] on div at bounding box center [502, 229] width 10 height 10
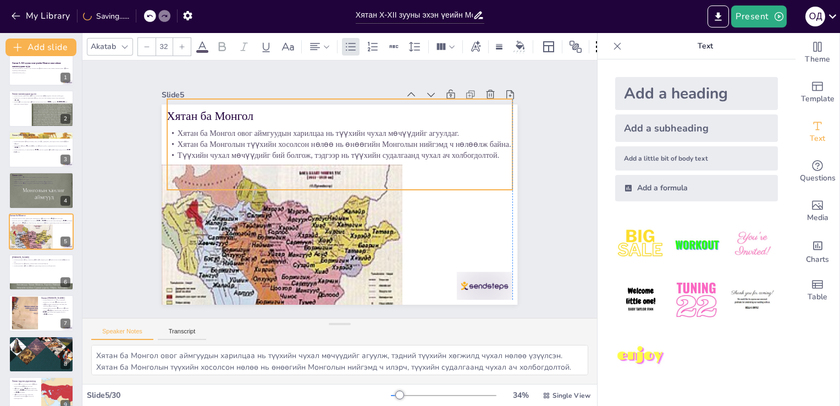
drag, startPoint x: 444, startPoint y: 167, endPoint x: 446, endPoint y: 161, distance: 5.7
click at [446, 161] on div "Хятан ба Монгол овог аймгуудын харилцаа нь түүхийн чухал мөчүүдийг агуулдаг. Хя…" at bounding box center [344, 144] width 353 height 126
click at [127, 217] on div "Slide 1 Хятан X-XII зууны эхэн үеийн Монгол овог аймаг ханлигуудын түүх Энэ пре…" at bounding box center [340, 189] width 469 height 349
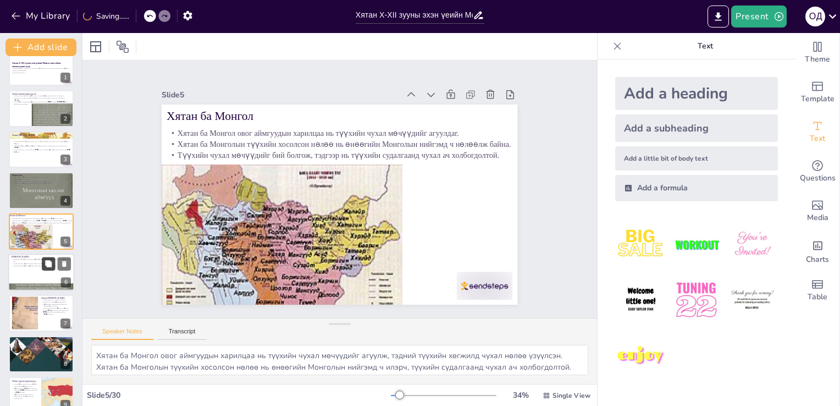
click at [44, 268] on button at bounding box center [48, 263] width 13 height 13
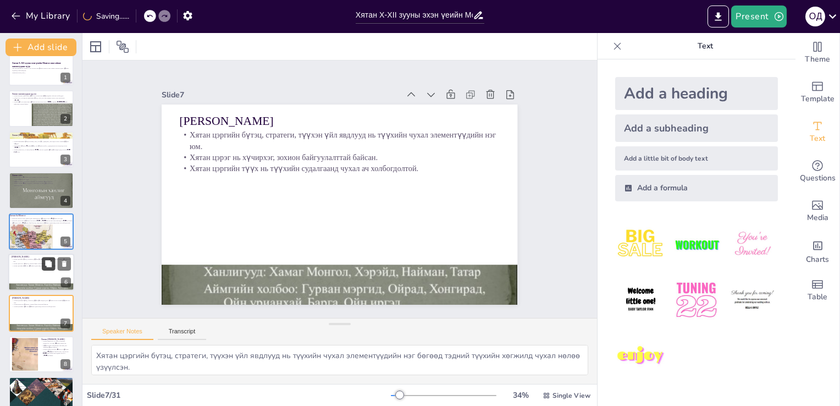
scroll to position [97, 0]
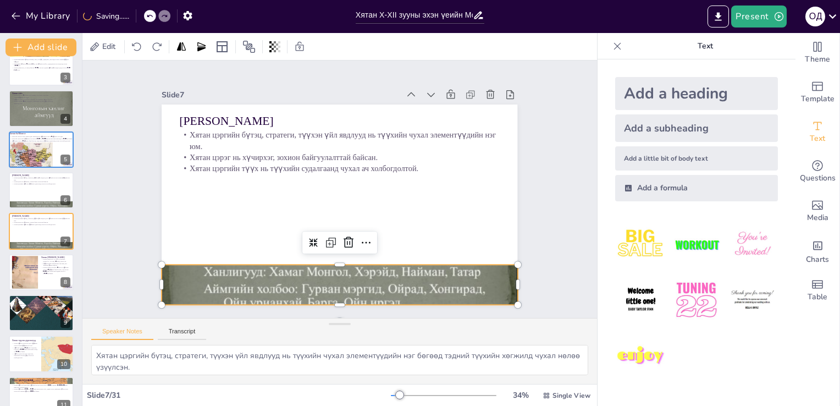
click at [277, 279] on div at bounding box center [340, 284] width 356 height 267
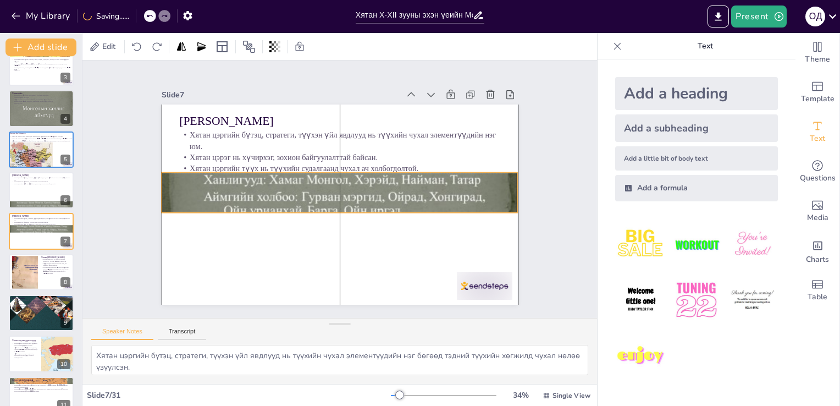
drag, startPoint x: 277, startPoint y: 279, endPoint x: 277, endPoint y: 188, distance: 90.7
click at [277, 188] on div at bounding box center [339, 192] width 382 height 302
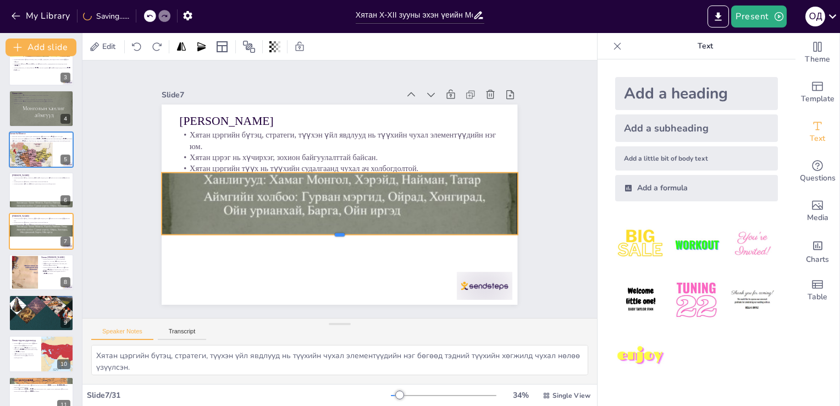
drag, startPoint x: 329, startPoint y: 210, endPoint x: 336, endPoint y: 231, distance: 21.9
click at [336, 231] on div at bounding box center [319, 234] width 329 height 153
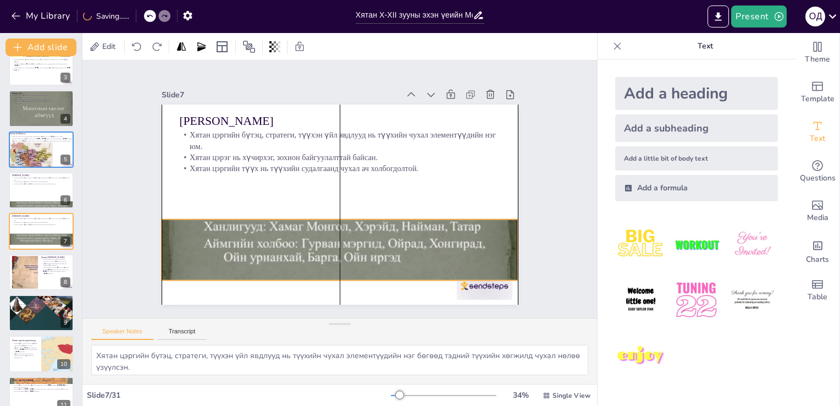
drag, startPoint x: 358, startPoint y: 197, endPoint x: 355, endPoint y: 238, distance: 40.8
click at [355, 238] on div at bounding box center [335, 238] width 382 height 302
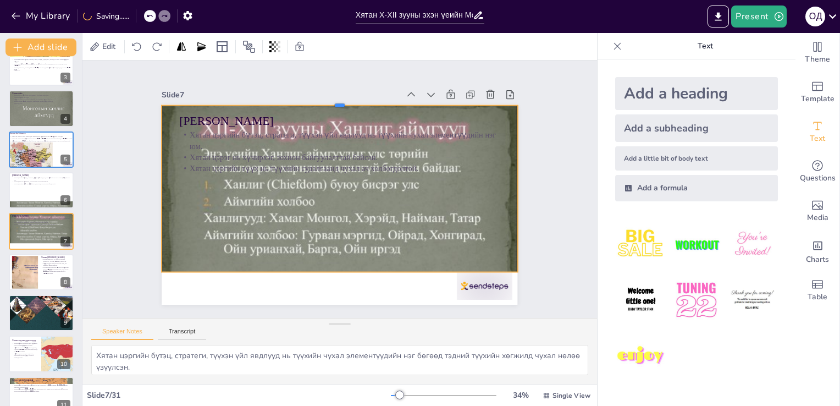
drag, startPoint x: 332, startPoint y: 206, endPoint x: 339, endPoint y: 101, distance: 104.7
click at [339, 101] on div at bounding box center [349, 102] width 355 height 46
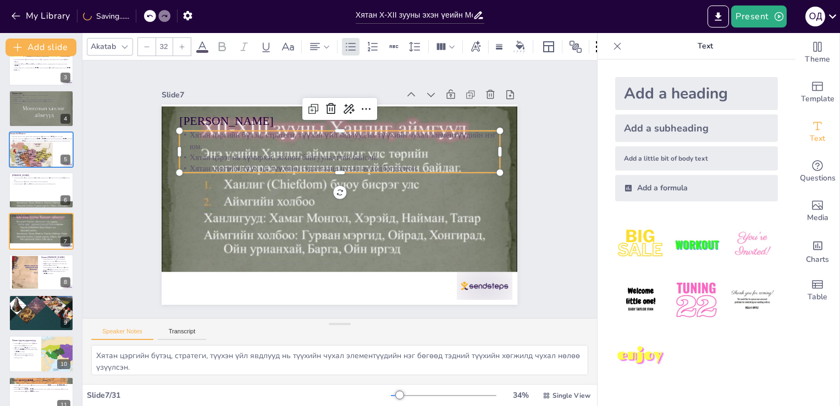
click at [309, 151] on p "Хятан цэрэг нь хүчирхэг, зохион байгуулалттай байсан." at bounding box center [355, 161] width 283 height 170
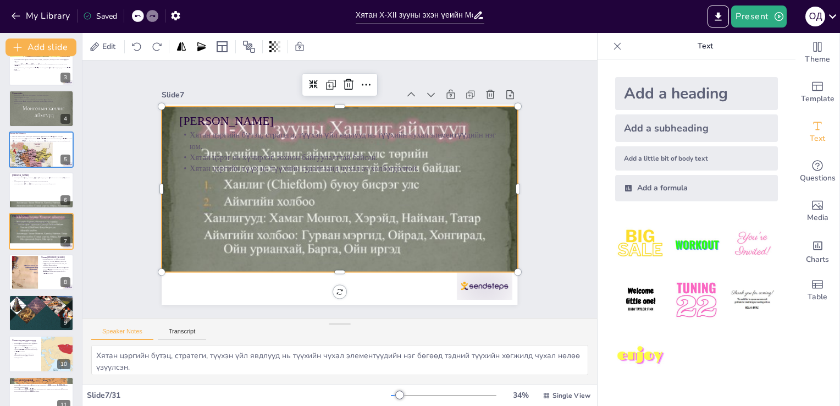
click at [363, 260] on div at bounding box center [327, 229] width 421 height 364
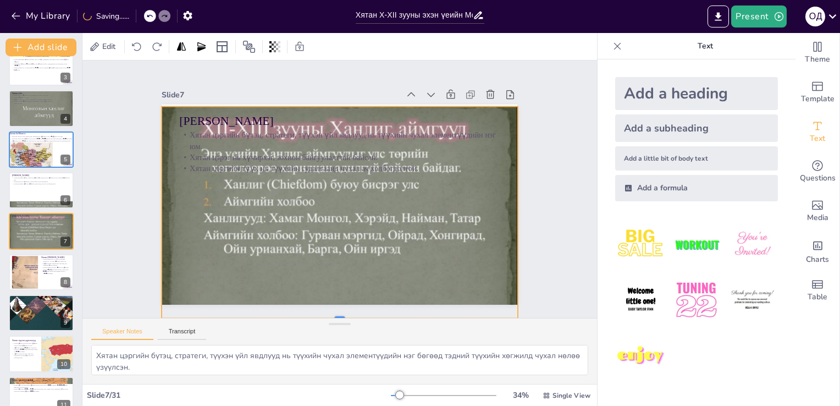
drag, startPoint x: 332, startPoint y: 267, endPoint x: 337, endPoint y: 313, distance: 46.5
click at [337, 313] on div "Slide 1 Хятан X-XII зууны эхэн үеийн Монгол овог аймаг ханлигуудын түүх Энэ пре…" at bounding box center [339, 189] width 539 height 310
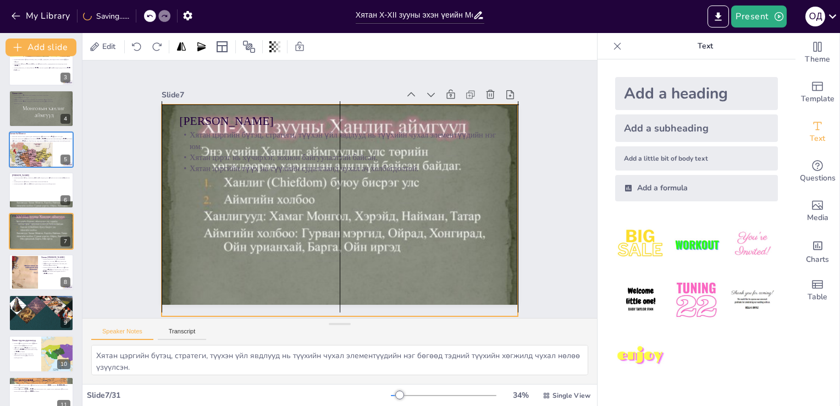
click at [350, 218] on div at bounding box center [332, 227] width 404 height 335
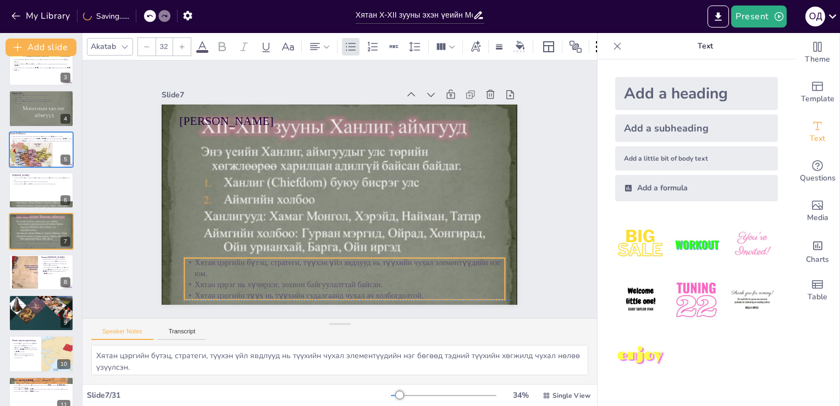
drag, startPoint x: 280, startPoint y: 142, endPoint x: 285, endPoint y: 267, distance: 124.9
click at [285, 267] on p "Хятан цэргийн бүтэц, стратеги, түүхэн үйл явдлууд нь түүхийн чухал элементүүдий…" at bounding box center [336, 268] width 321 height 56
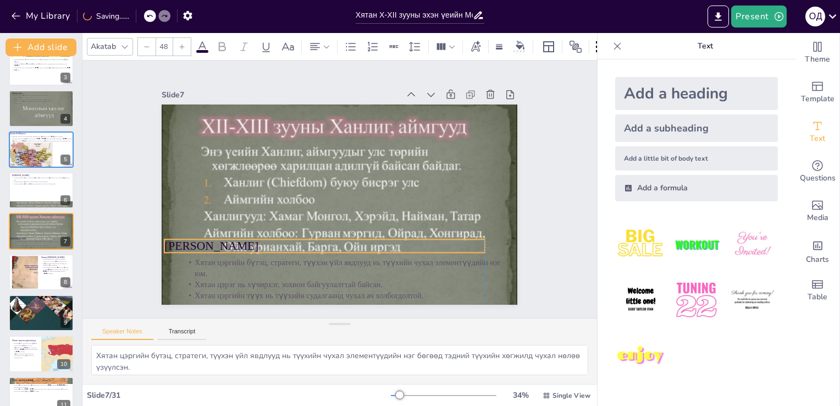
drag, startPoint x: 205, startPoint y: 117, endPoint x: 191, endPoint y: 240, distance: 123.9
click at [191, 240] on p "[PERSON_NAME]" at bounding box center [324, 246] width 320 height 16
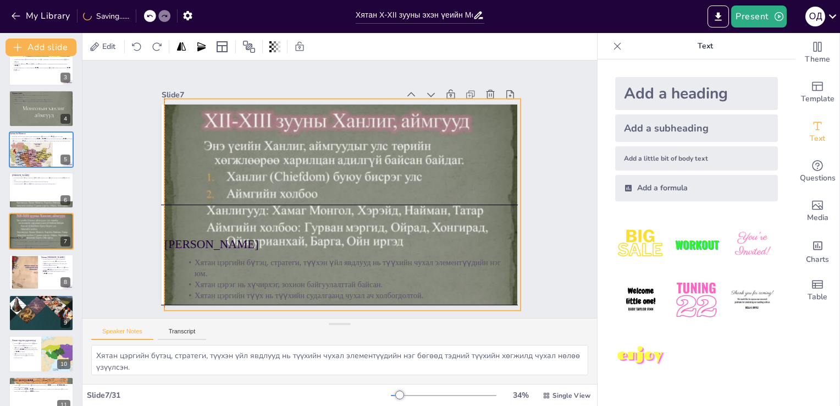
drag, startPoint x: 319, startPoint y: 170, endPoint x: 318, endPoint y: 162, distance: 8.8
click at [318, 162] on div at bounding box center [336, 223] width 404 height 335
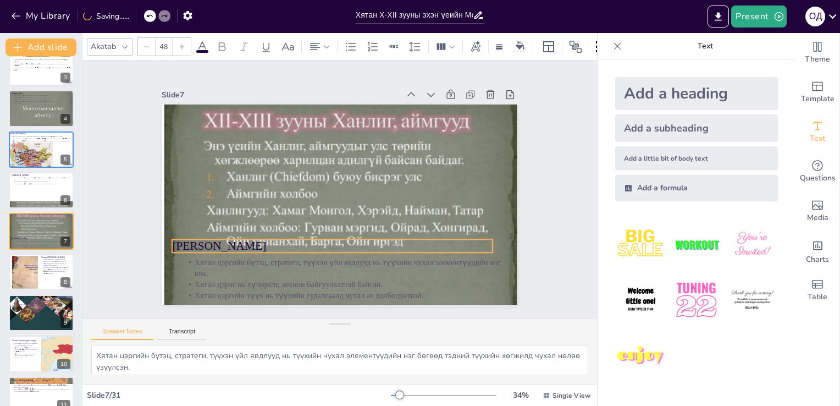
drag, startPoint x: 195, startPoint y: 239, endPoint x: 202, endPoint y: 241, distance: 7.9
click at [202, 241] on p "[PERSON_NAME]" at bounding box center [327, 245] width 320 height 50
click at [104, 214] on div "Slide 1 Хятан X-XII зууны эхэн үеийн Монгол овог аймаг ханлигуудын түүх Энэ пре…" at bounding box center [339, 189] width 539 height 310
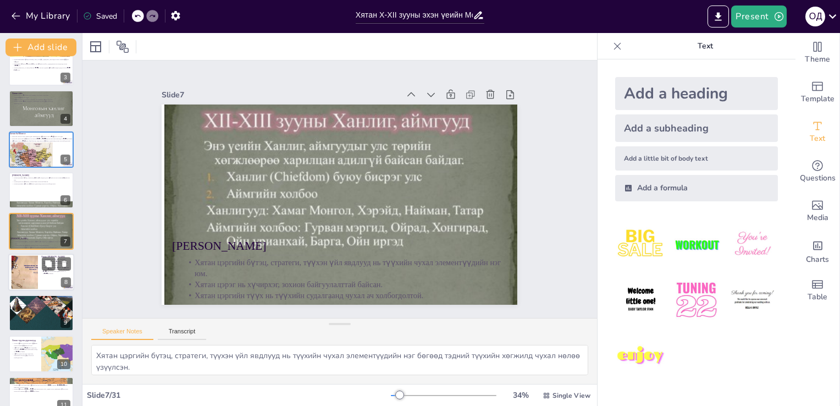
click at [27, 274] on div at bounding box center [24, 272] width 45 height 34
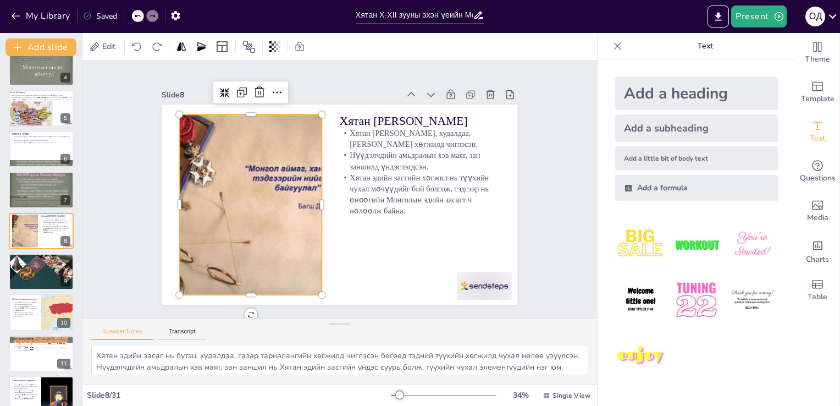
click at [268, 218] on div at bounding box center [250, 195] width 258 height 204
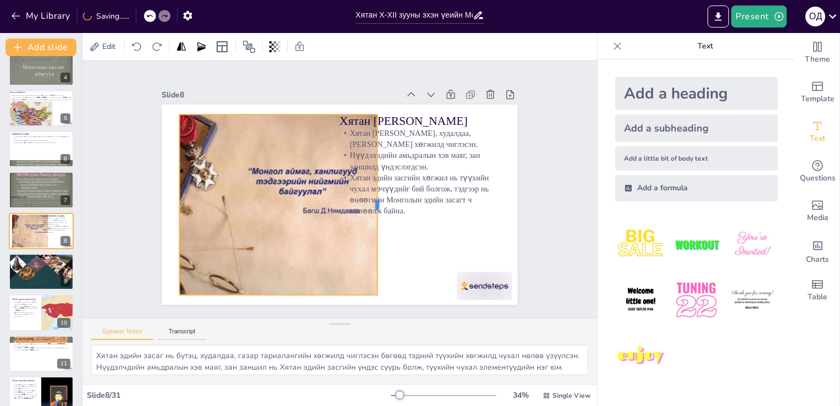
drag, startPoint x: 314, startPoint y: 200, endPoint x: 370, endPoint y: 201, distance: 55.6
click at [370, 201] on div at bounding box center [378, 213] width 46 height 178
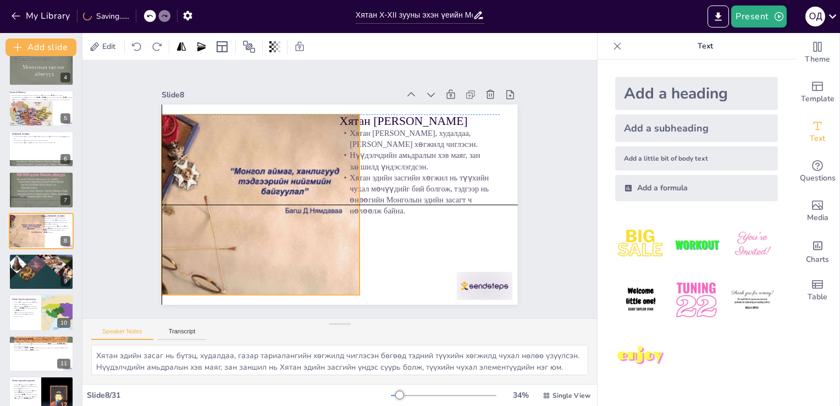
drag, startPoint x: 305, startPoint y: 230, endPoint x: 287, endPoint y: 228, distance: 18.3
click at [287, 228] on div at bounding box center [236, 208] width 247 height 189
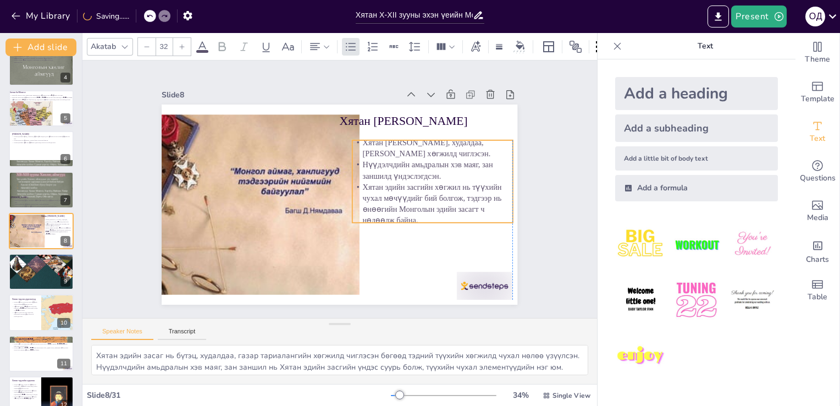
drag, startPoint x: 396, startPoint y: 164, endPoint x: 403, endPoint y: 170, distance: 9.3
click at [403, 170] on p "Нүүдэлчдийн амьдралын хэв маяг, зан заншилд үндэслэгдсэн." at bounding box center [435, 180] width 162 height 39
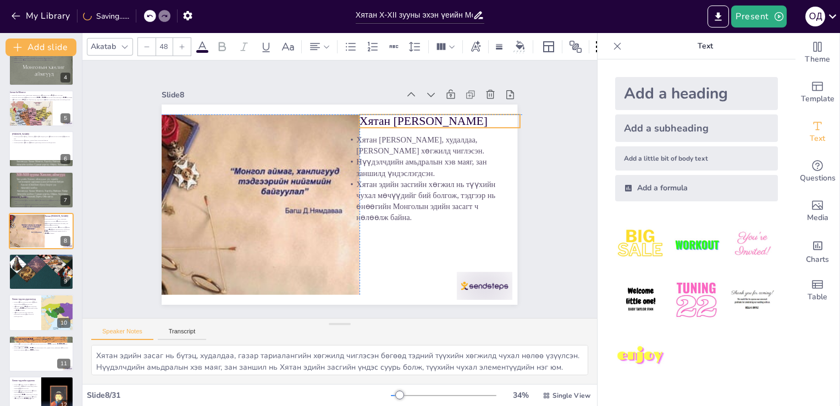
drag, startPoint x: 363, startPoint y: 119, endPoint x: 386, endPoint y: 120, distance: 22.6
click at [386, 120] on p "Хятан [PERSON_NAME]" at bounding box center [440, 121] width 160 height 16
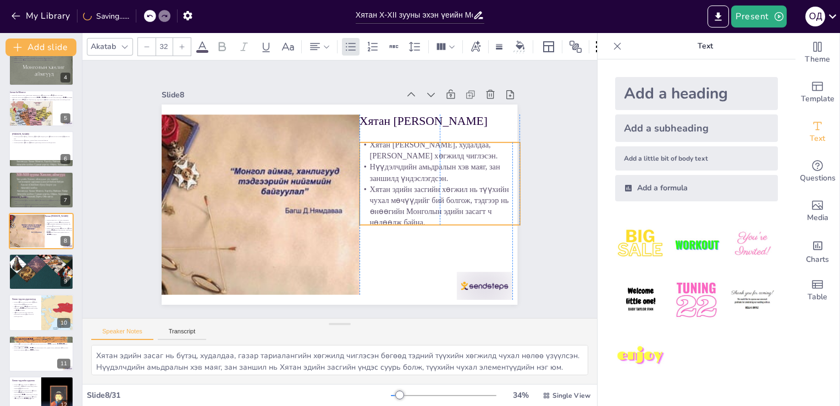
drag, startPoint x: 418, startPoint y: 164, endPoint x: 427, endPoint y: 168, distance: 9.6
click at [427, 168] on p "Нүүдэлчдийн амьдралын хэв маяг, зан заншилд үндэслэгдсэн." at bounding box center [441, 183] width 162 height 39
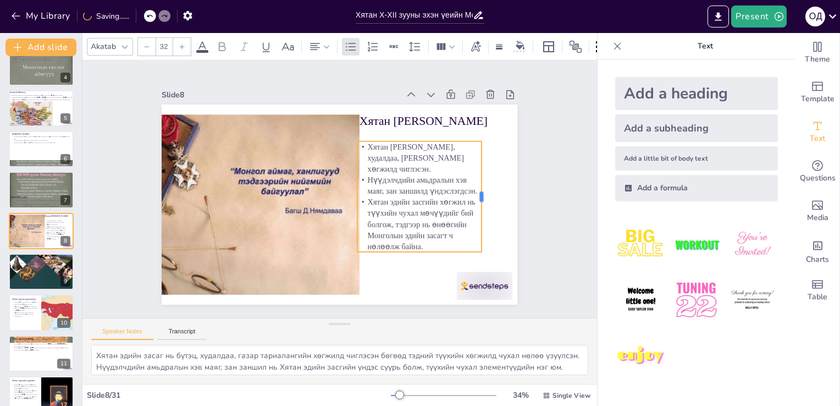
drag, startPoint x: 511, startPoint y: 179, endPoint x: 472, endPoint y: 197, distance: 43.3
click at [472, 203] on div at bounding box center [470, 255] width 53 height 104
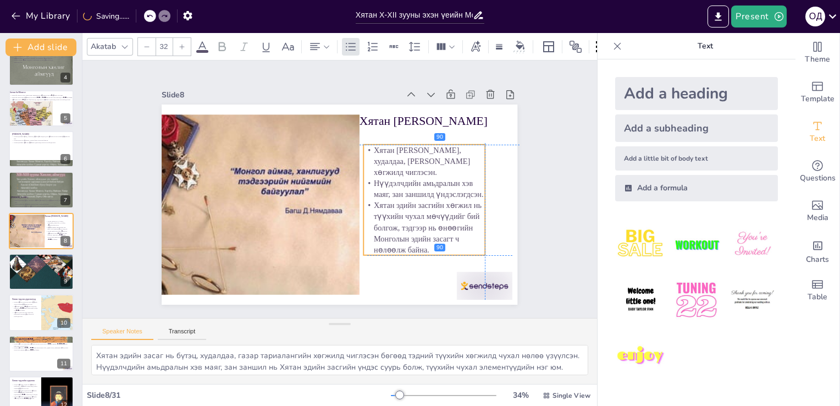
drag, startPoint x: 417, startPoint y: 217, endPoint x: 425, endPoint y: 218, distance: 7.9
click at [425, 218] on p "Хятан эдийн засгийн хөгжил нь түүхийн чухал мөчүүдийг бий болгож, тэдгээр нь өн…" at bounding box center [420, 236] width 126 height 68
click at [9, 274] on div at bounding box center [41, 272] width 66 height 88
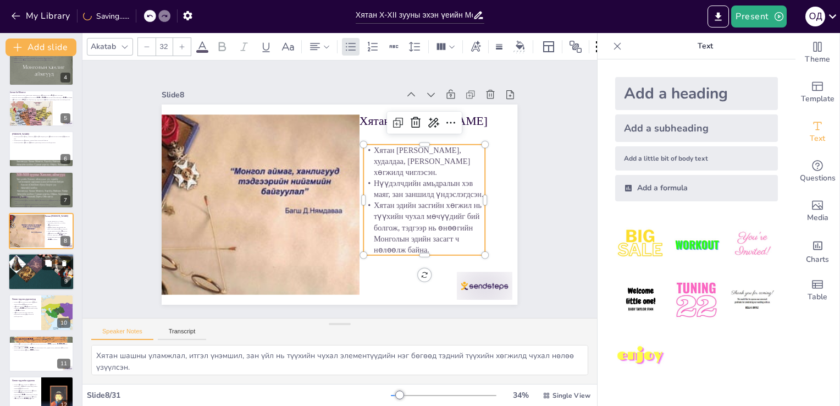
scroll to position [179, 0]
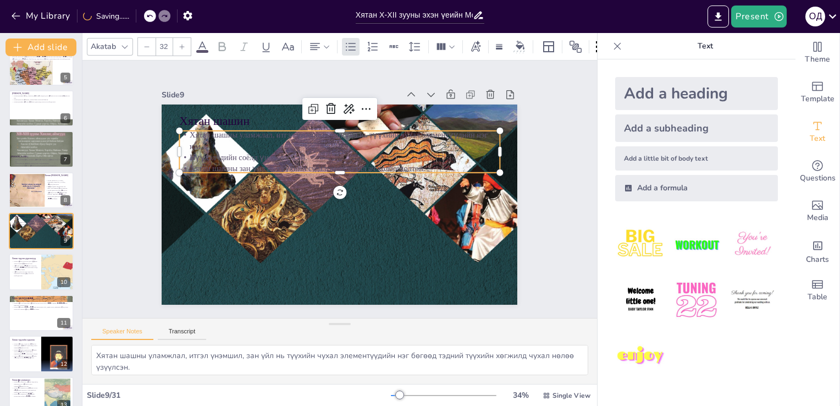
click at [227, 148] on p "Нүүдэлчдийн соёлд үндэслэгдсэн." at bounding box center [350, 158] width 308 height 109
click at [408, 156] on icon at bounding box center [417, 165] width 18 height 18
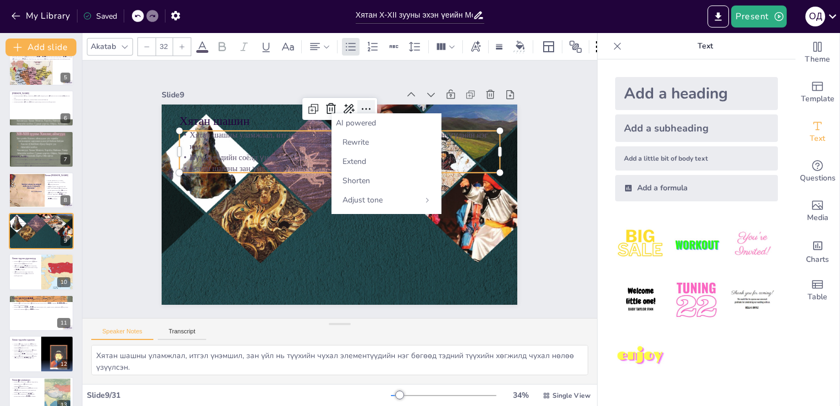
click at [367, 105] on icon at bounding box center [374, 112] width 14 height 14
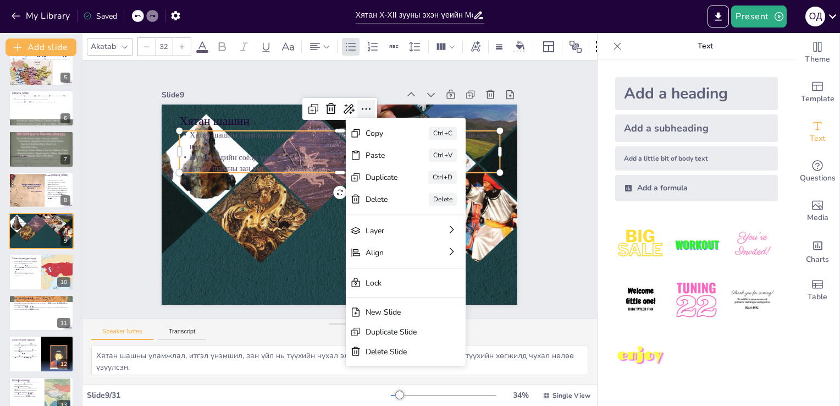
click at [360, 104] on icon at bounding box center [366, 108] width 13 height 13
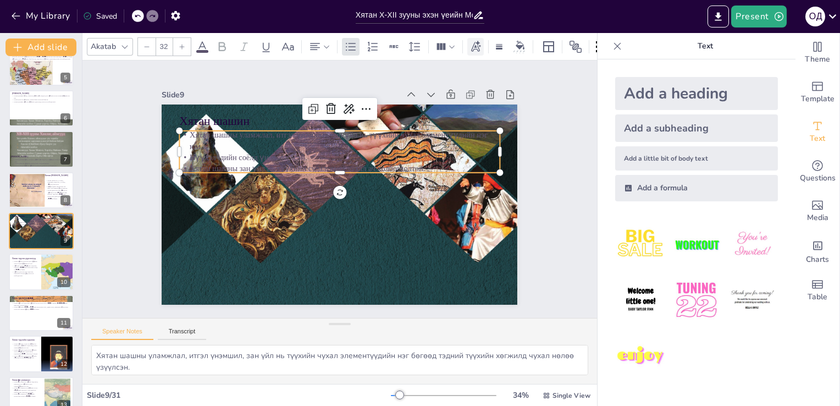
click at [476, 43] on icon at bounding box center [476, 47] width 12 height 12
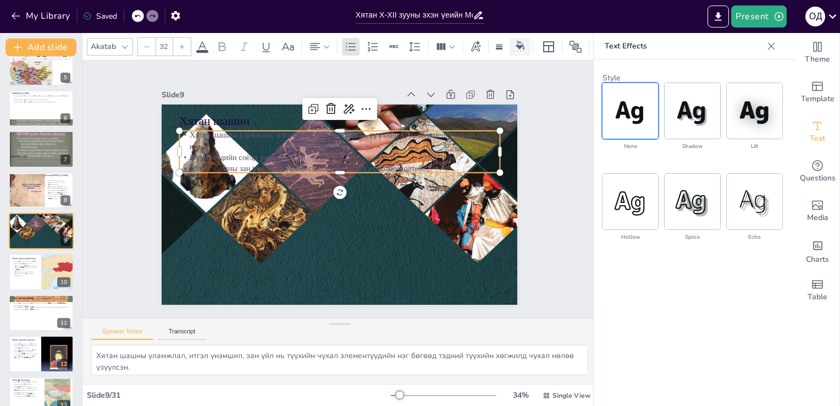
click at [519, 43] on icon at bounding box center [520, 45] width 9 height 9
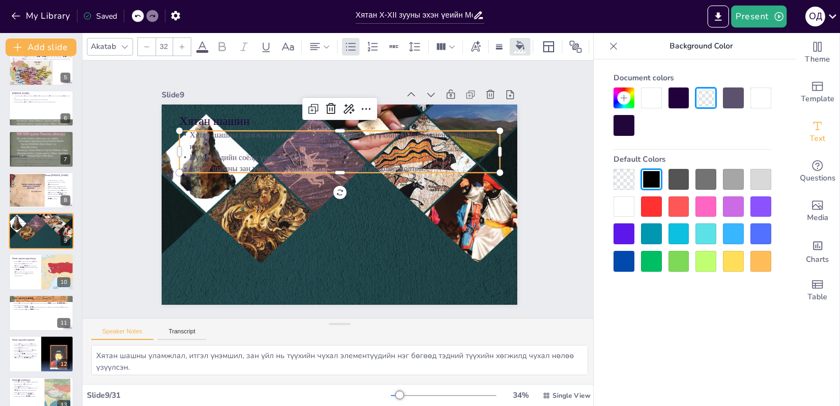
click at [678, 179] on div at bounding box center [679, 179] width 21 height 21
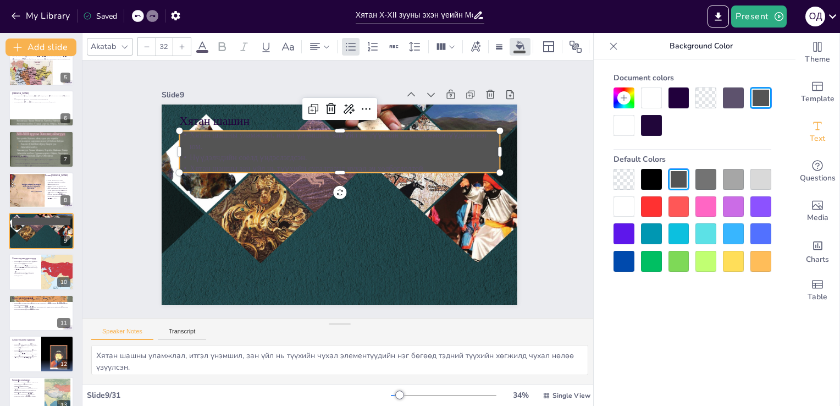
click at [623, 200] on div at bounding box center [624, 206] width 21 height 21
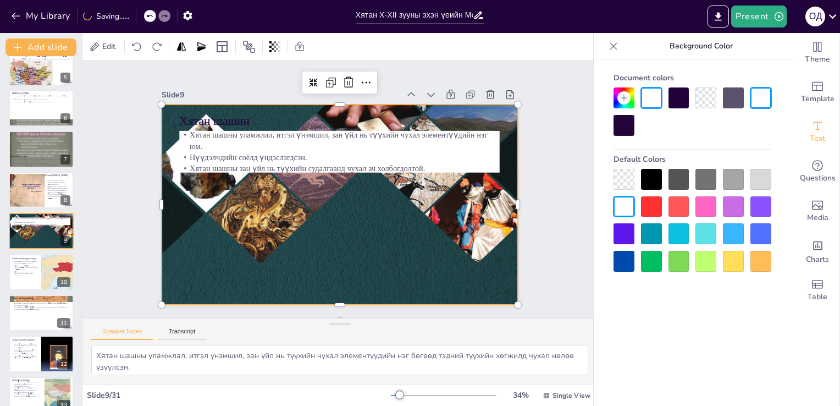
click at [431, 193] on div at bounding box center [338, 204] width 404 height 509
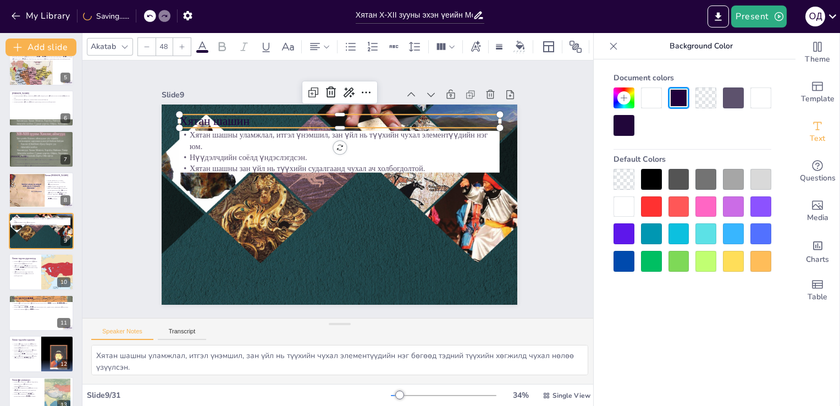
click at [201, 116] on p "Хятан шашин" at bounding box center [354, 122] width 317 height 83
click at [649, 208] on div at bounding box center [651, 206] width 21 height 21
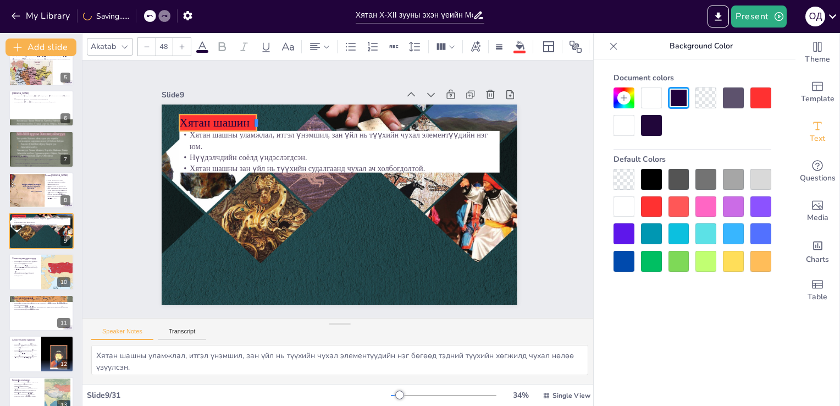
drag, startPoint x: 492, startPoint y: 117, endPoint x: 249, endPoint y: 109, distance: 243.8
click at [249, 109] on div "Хятан шашин Хятан шашны уламжлал, итгэл үнэмшил, зан үйл нь түүхийн чухал элеме…" at bounding box center [335, 204] width 400 height 300
click at [623, 208] on div at bounding box center [624, 206] width 21 height 21
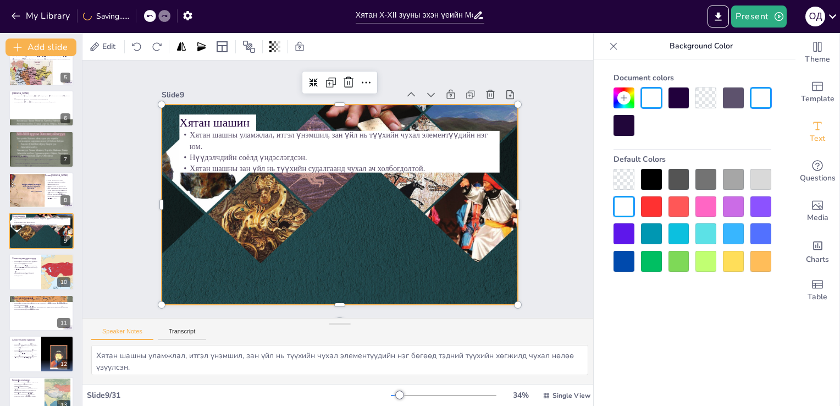
click at [450, 216] on div at bounding box center [337, 204] width 403 height 509
click at [23, 274] on p "Түүхэн дурсгалуудыг хадгалах, хамгаалах нь ирээдүйд чухал ач холбогдолтой." at bounding box center [25, 273] width 26 height 6
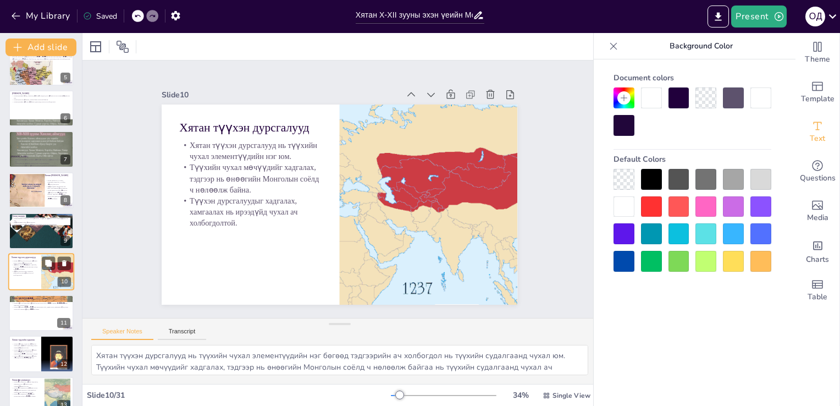
scroll to position [220, 0]
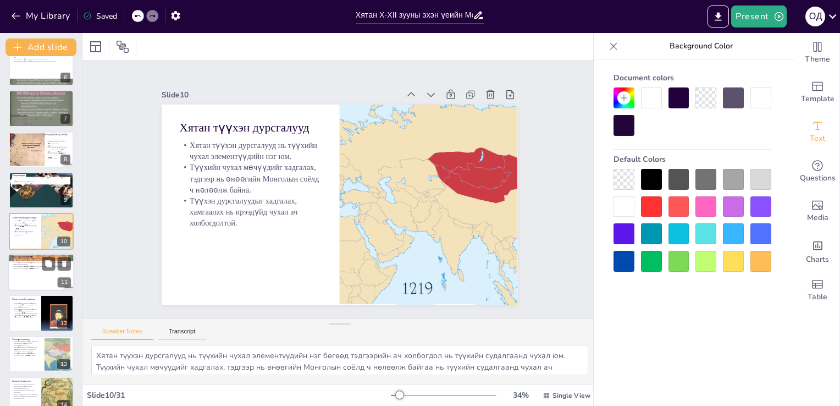
click at [24, 287] on div at bounding box center [41, 272] width 66 height 37
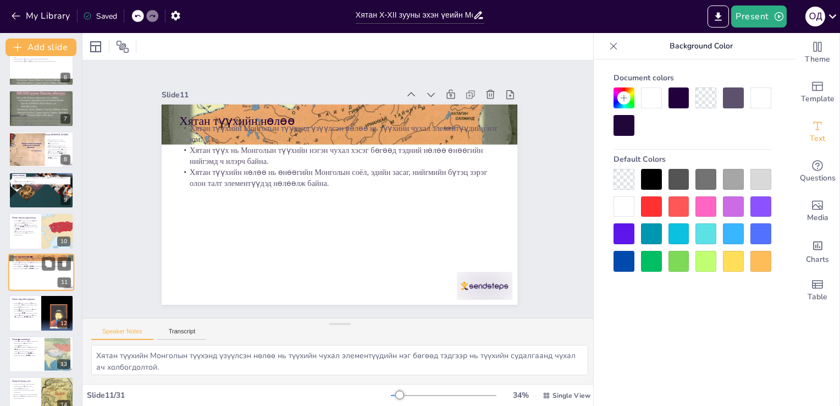
scroll to position [261, 0]
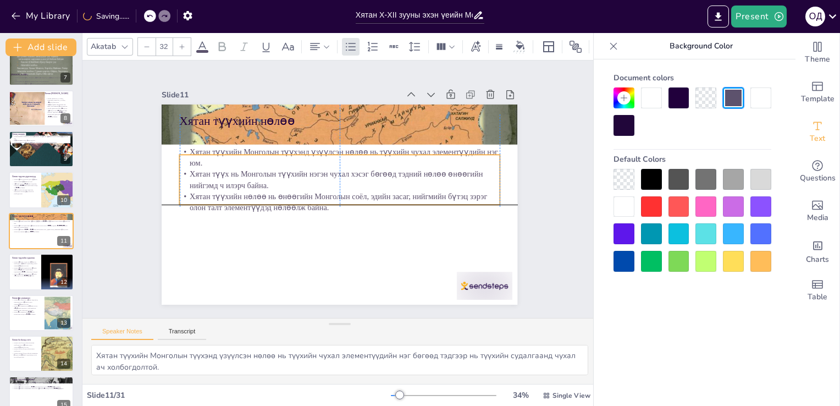
drag, startPoint x: 236, startPoint y: 145, endPoint x: 233, endPoint y: 170, distance: 26.1
click at [233, 170] on p "Хятан түүх нь Монголын түүхийн нэгэн чухал хэсэг бөгөөд тэдний нөлөө өнөөгийн н…" at bounding box center [343, 180] width 301 height 151
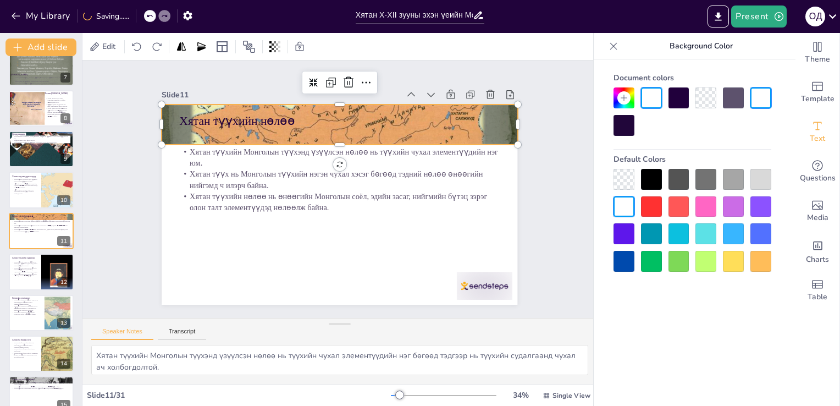
click at [280, 132] on div at bounding box center [372, 133] width 442 height 409
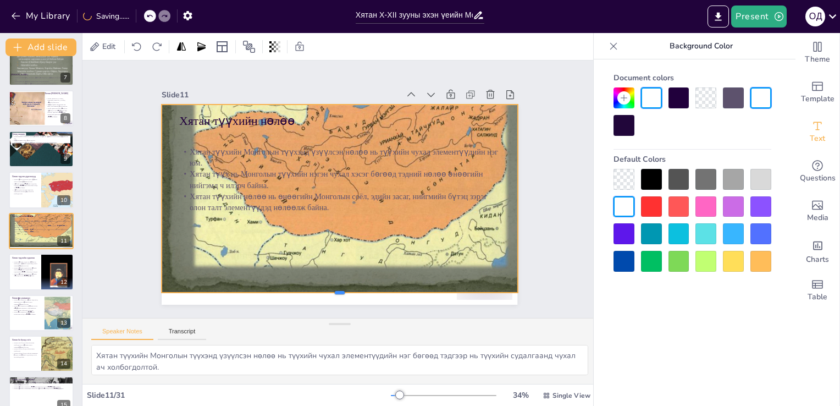
drag, startPoint x: 333, startPoint y: 144, endPoint x: 336, endPoint y: 291, distance: 147.4
click at [336, 291] on div at bounding box center [328, 296] width 355 height 46
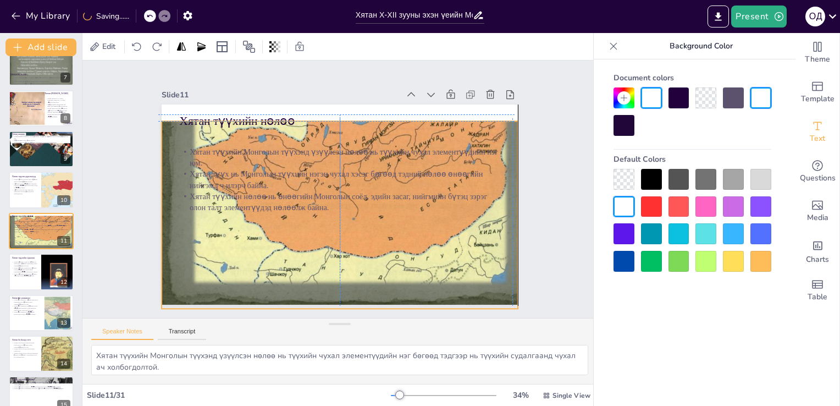
drag, startPoint x: 357, startPoint y: 232, endPoint x: 353, endPoint y: 244, distance: 12.9
click at [353, 244] on div at bounding box center [356, 159] width 411 height 339
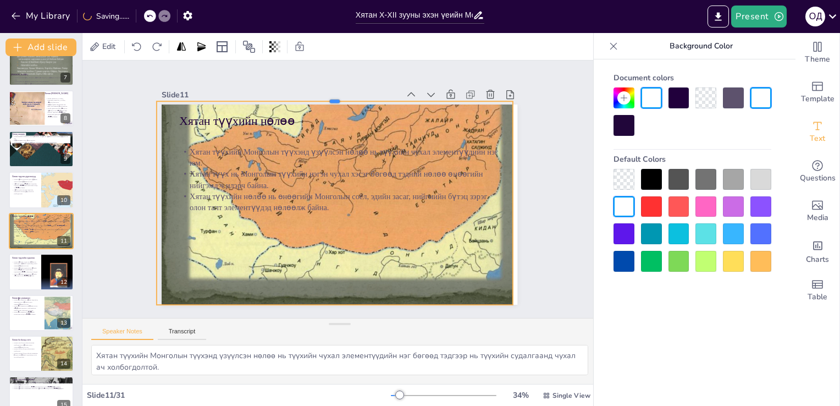
drag, startPoint x: 326, startPoint y: 113, endPoint x: 326, endPoint y: 97, distance: 15.9
click at [326, 97] on div at bounding box center [344, 97] width 355 height 46
click at [84, 158] on div "Slide 1 Хятан X-XII зууны эхэн үеийн Монгол овог аймаг ханлигуудын түүх Энэ пре…" at bounding box center [340, 189] width 569 height 404
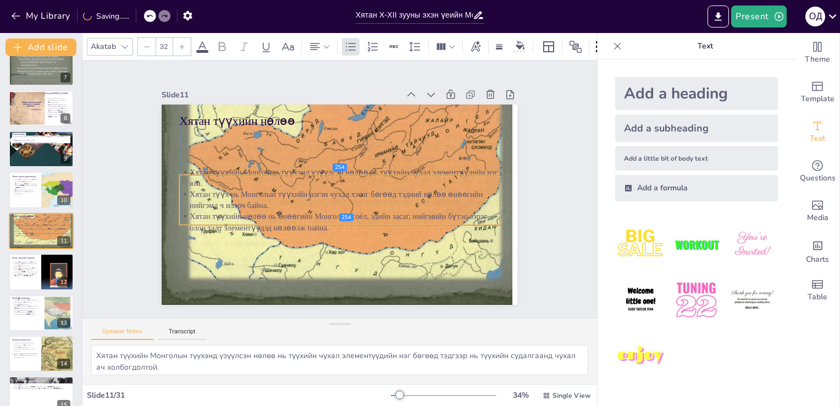
drag, startPoint x: 242, startPoint y: 162, endPoint x: 242, endPoint y: 178, distance: 15.9
click at [242, 178] on p "Хятан түүхийн Монголын түүхэнд үзүүлсэн нөлөө нь түүхийн чухал элементүүдийн нэ…" at bounding box center [348, 181] width 231 height 253
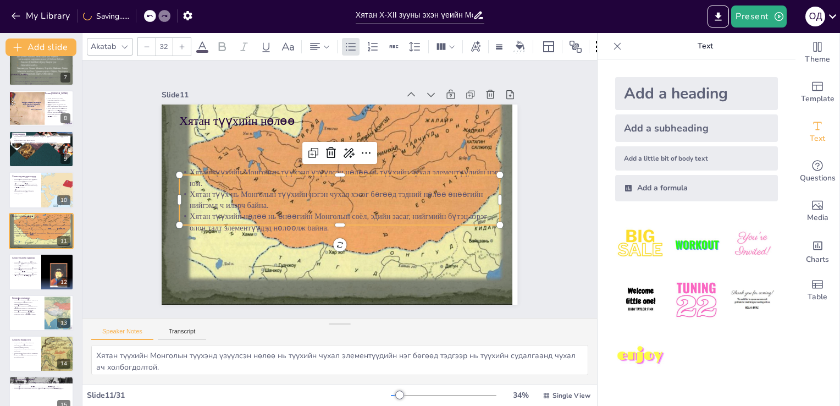
click at [337, 173] on p "Хятан түүхийн Монголын түүхэнд үзүүлсэн нөлөө нь түүхийн чухал элементүүдийн нэ…" at bounding box center [340, 178] width 320 height 22
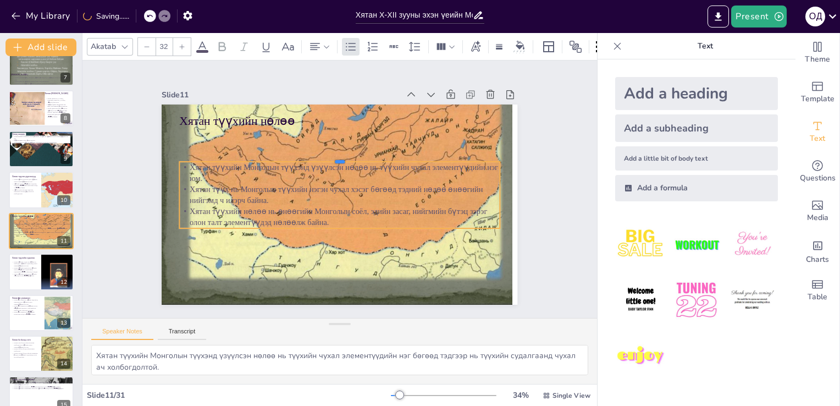
drag, startPoint x: 333, startPoint y: 170, endPoint x: 331, endPoint y: 157, distance: 13.3
click at [331, 157] on div at bounding box center [356, 162] width 282 height 168
click at [521, 41] on icon at bounding box center [520, 45] width 9 height 9
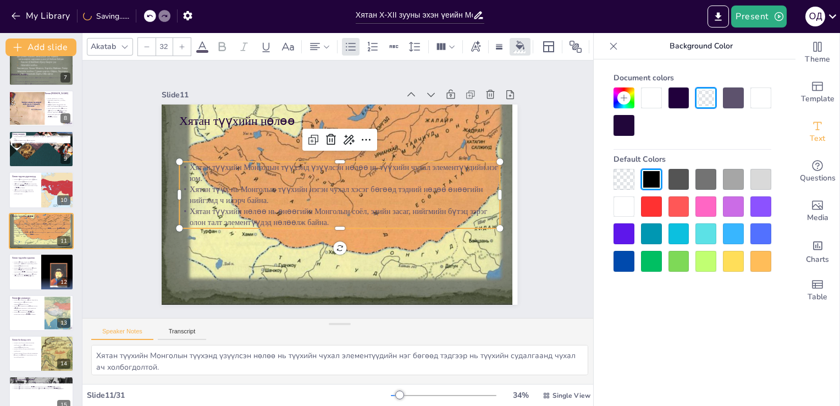
click at [624, 205] on div at bounding box center [624, 206] width 21 height 21
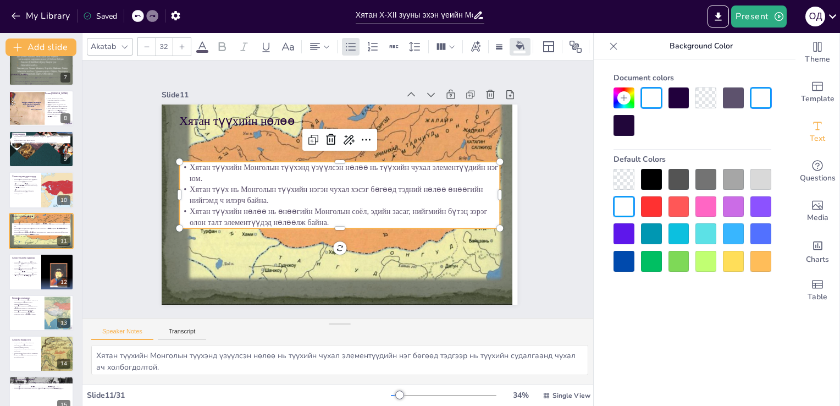
click at [761, 179] on div at bounding box center [761, 179] width 21 height 21
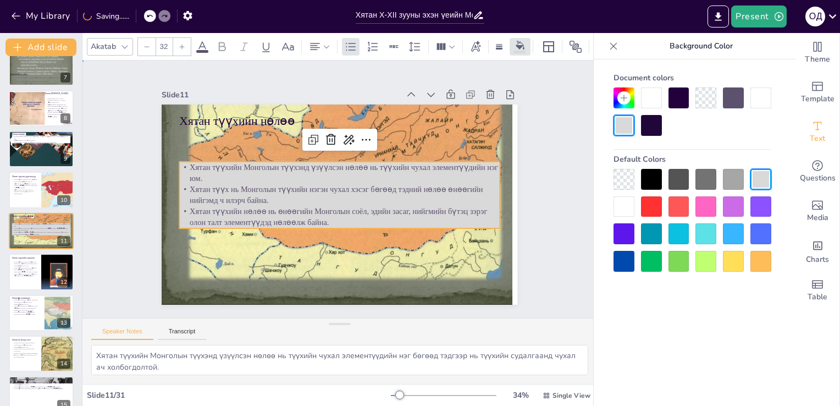
click at [554, 240] on div "Slide 1 Хятан X-XII зууны эхэн үеийн Монгол овог аймаг ханлигуудын түүх Энэ пре…" at bounding box center [339, 189] width 539 height 310
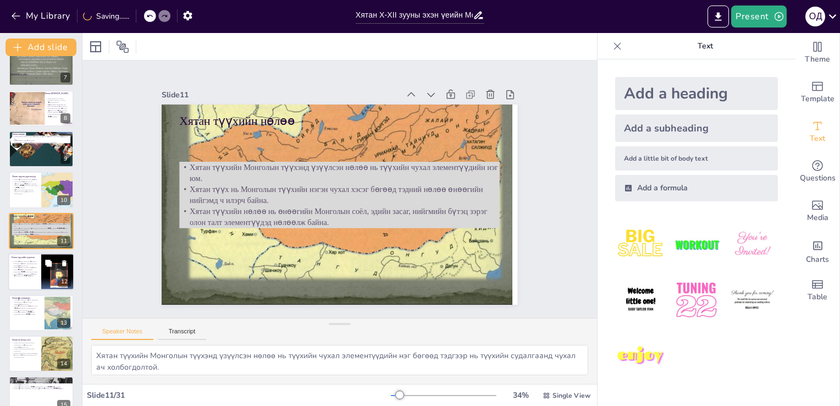
click at [19, 265] on p "Хятан түүхийг судлах нь түүний ач холбогдол, түүхийн судалгаанд чухал элементүү…" at bounding box center [25, 264] width 26 height 6
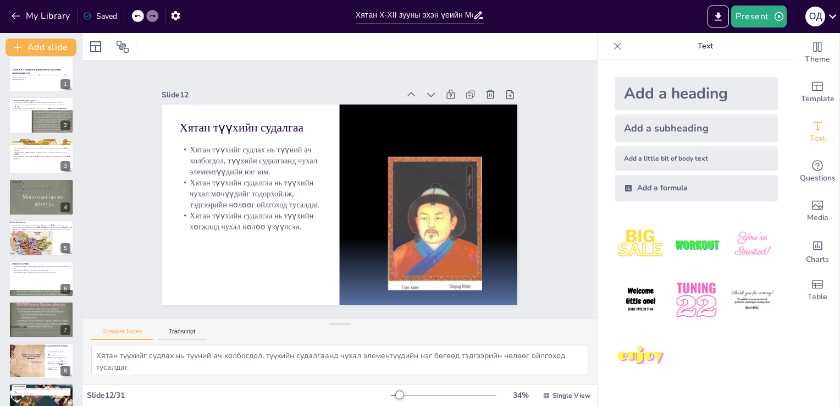
scroll to position [0, 0]
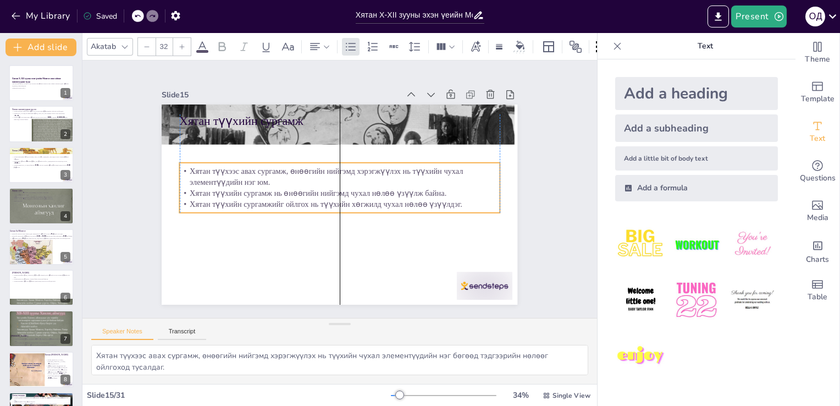
drag, startPoint x: 374, startPoint y: 161, endPoint x: 373, endPoint y: 194, distance: 33.0
click at [373, 194] on p "Хятан түүхийн сургамж нь өнөөгийн нийгэмд чухал нөлөө үзүүлж байна." at bounding box center [340, 193] width 320 height 11
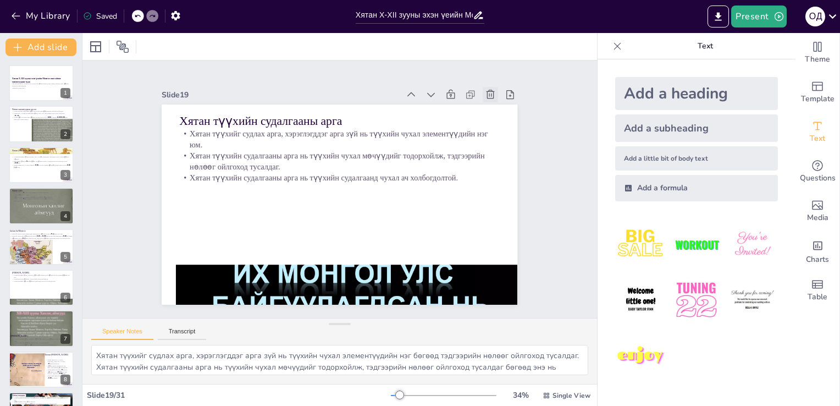
click at [505, 139] on icon at bounding box center [512, 146] width 14 height 14
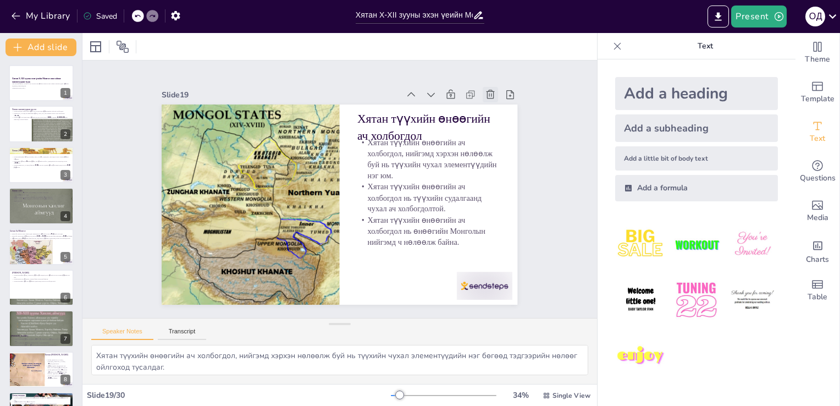
click at [493, 105] on icon at bounding box center [499, 111] width 12 height 12
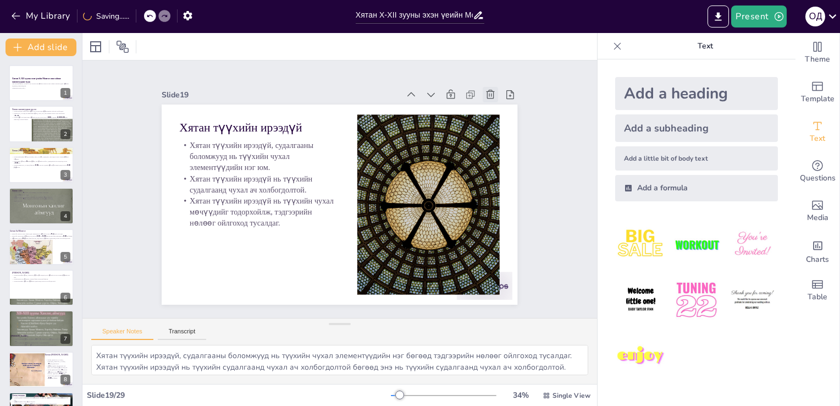
click at [500, 122] on icon at bounding box center [506, 128] width 13 height 13
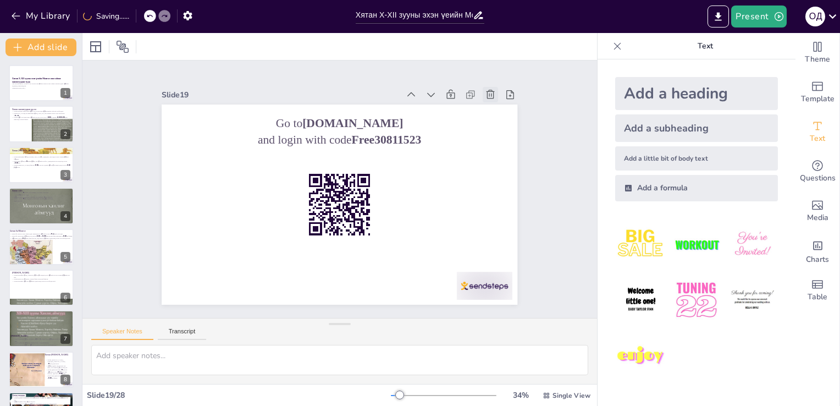
click at [509, 157] on icon at bounding box center [516, 164] width 14 height 14
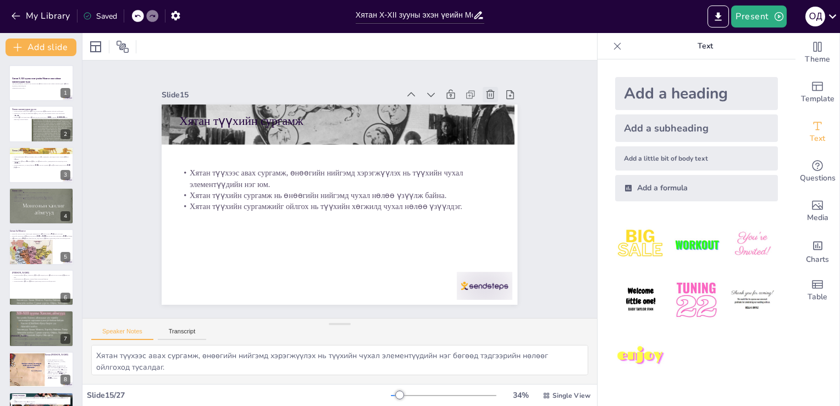
click at [509, 194] on icon at bounding box center [516, 201] width 15 height 15
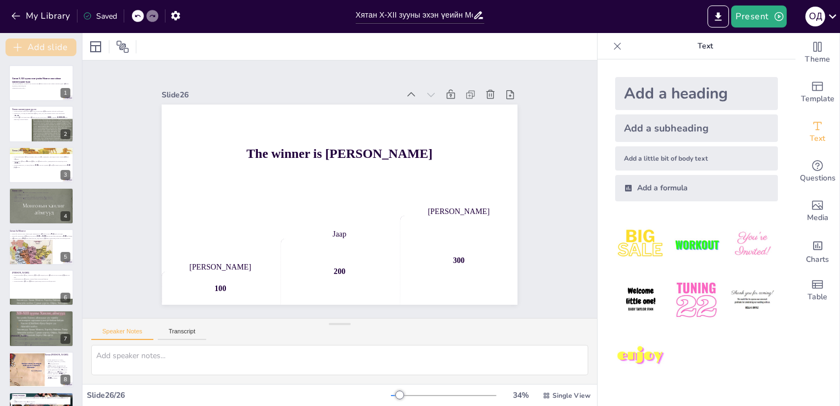
click at [42, 46] on button "Add slide" at bounding box center [40, 47] width 71 height 18
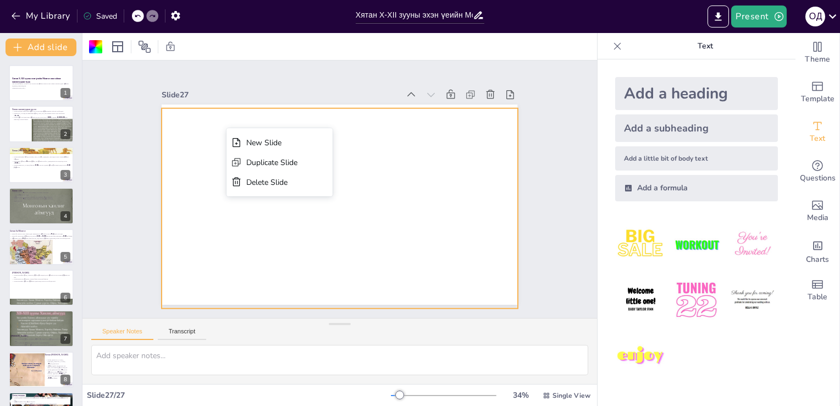
click at [344, 244] on div at bounding box center [338, 204] width 375 height 236
click at [172, 351] on textarea at bounding box center [339, 360] width 497 height 30
click at [187, 329] on button "Transcript" at bounding box center [182, 334] width 49 height 12
click at [128, 331] on button "Speaker Notes" at bounding box center [122, 334] width 62 height 12
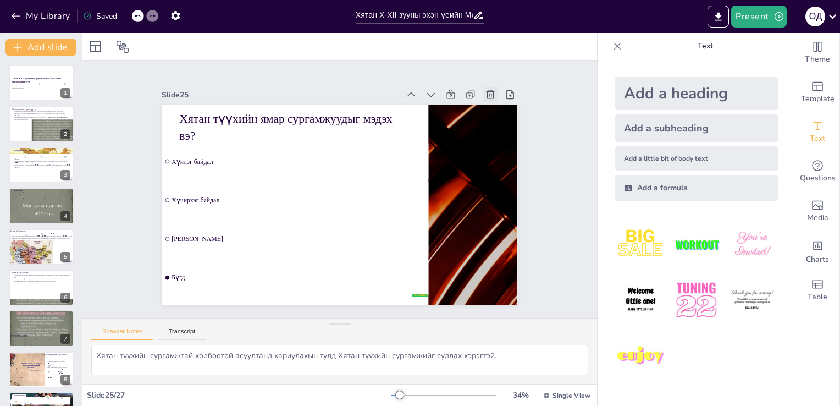
click at [493, 104] on icon at bounding box center [499, 110] width 12 height 12
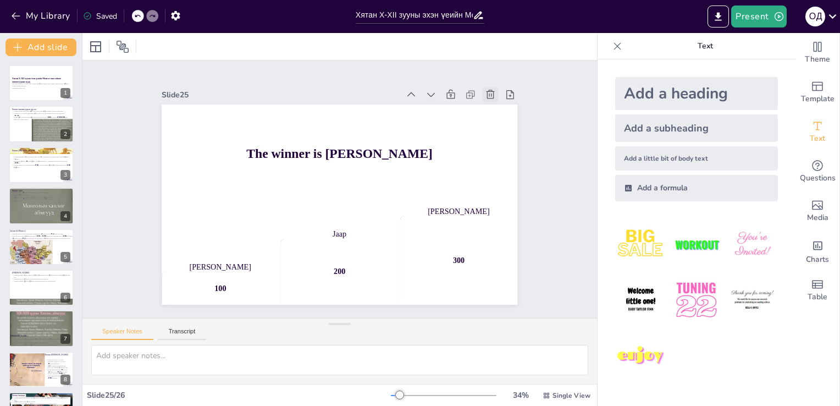
click at [500, 122] on icon at bounding box center [506, 128] width 13 height 13
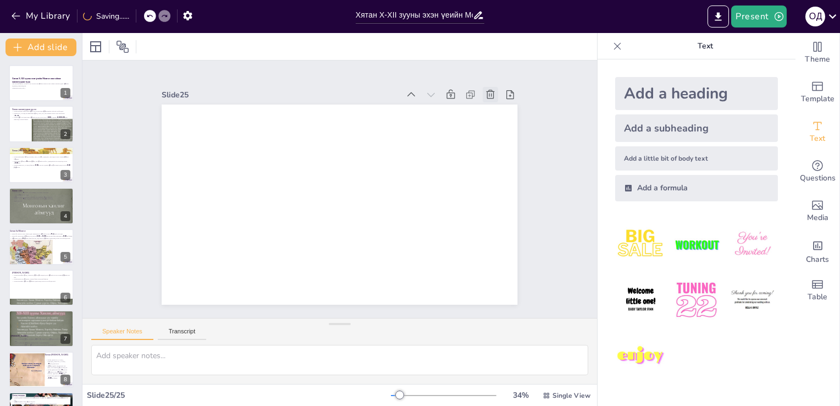
click at [485, 93] on icon at bounding box center [490, 94] width 11 height 11
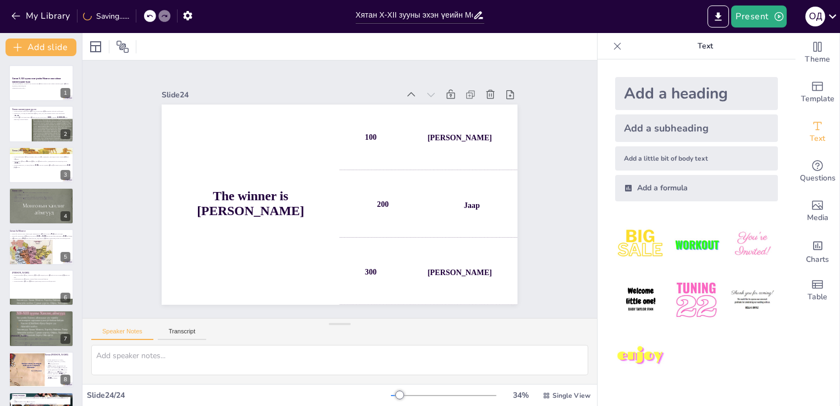
click at [493, 105] on icon at bounding box center [499, 111] width 12 height 12
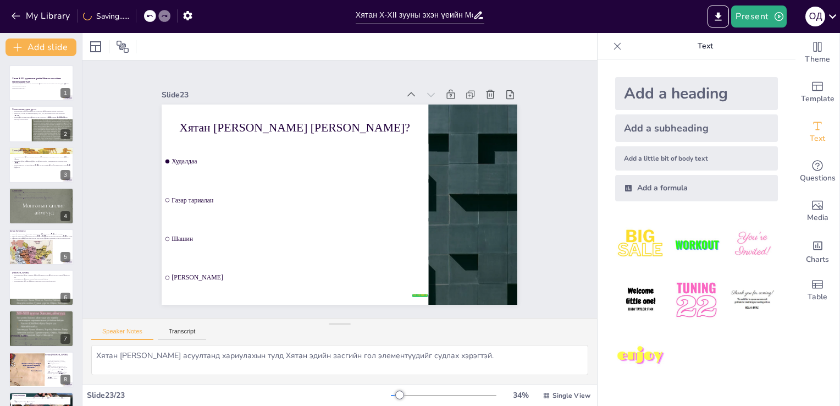
click at [485, 93] on icon at bounding box center [490, 94] width 11 height 11
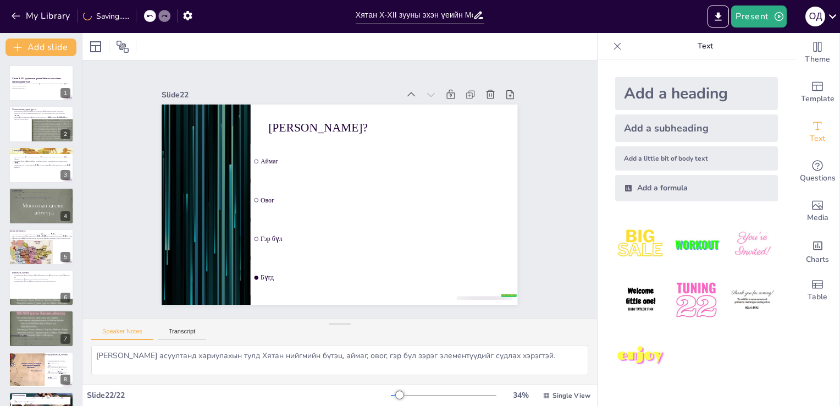
click at [485, 93] on icon at bounding box center [490, 94] width 11 height 11
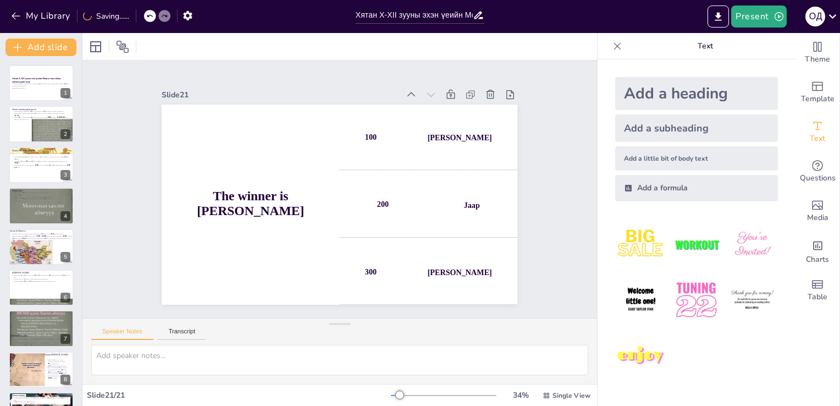
click at [493, 104] on icon at bounding box center [499, 110] width 12 height 12
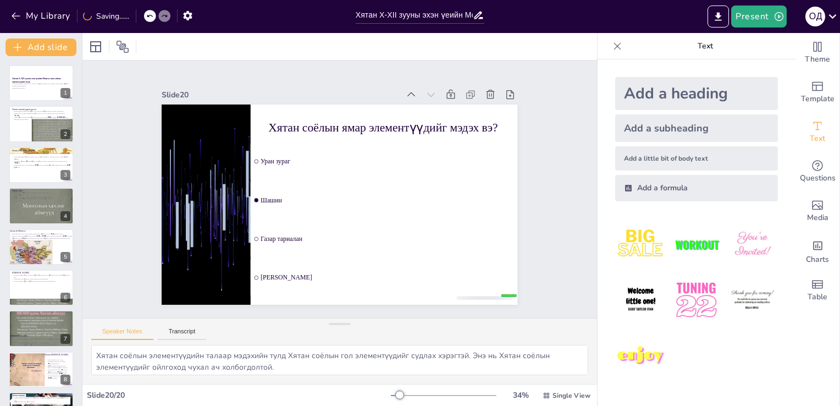
click at [493, 105] on icon at bounding box center [499, 111] width 12 height 12
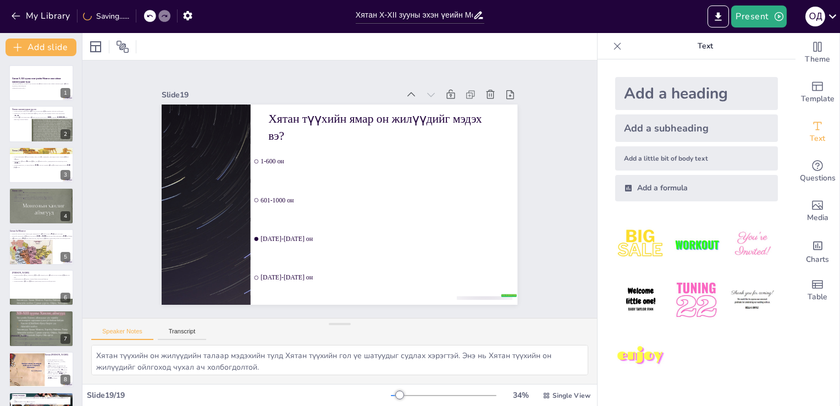
click at [485, 93] on icon at bounding box center [490, 94] width 11 height 11
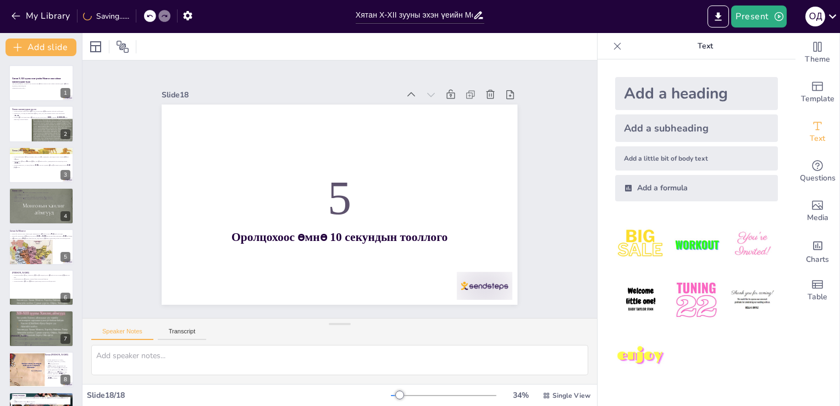
click at [485, 93] on icon at bounding box center [490, 94] width 11 height 11
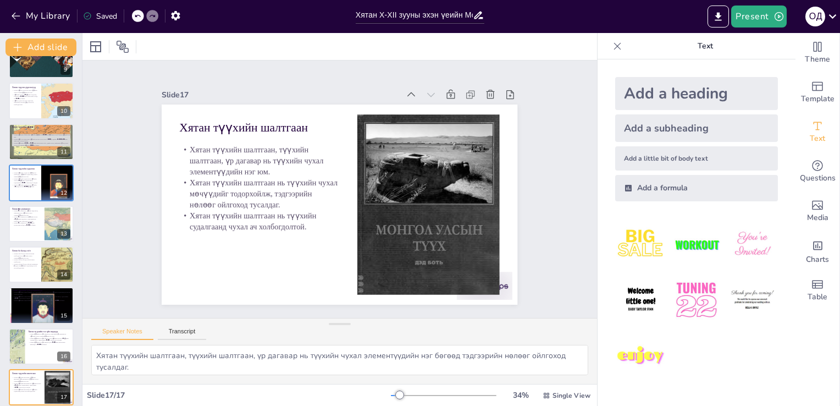
scroll to position [359, 0]
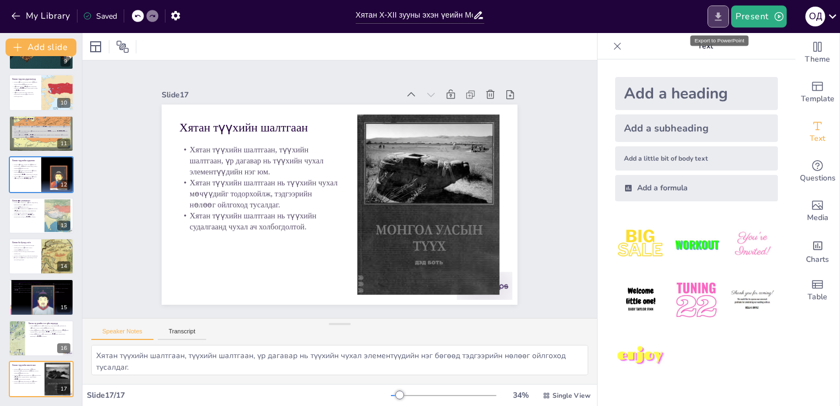
click at [726, 16] on button "Export to PowerPoint" at bounding box center [718, 16] width 21 height 22
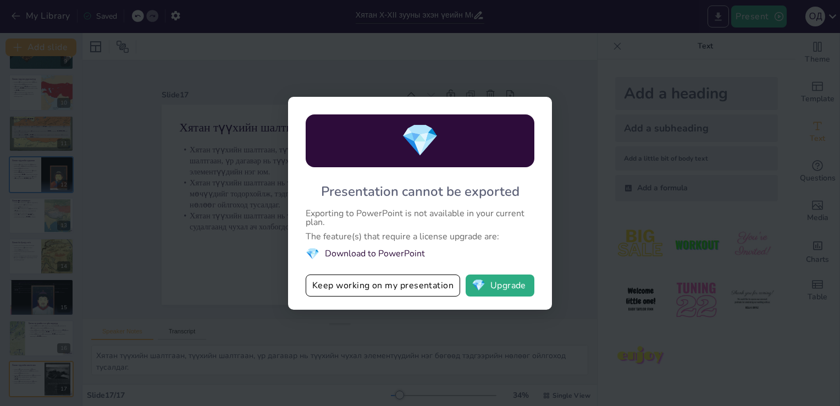
click at [726, 16] on div "💎 Presentation cannot be exported Exporting to PowerPoint is not available in y…" at bounding box center [420, 203] width 840 height 406
click at [434, 285] on button "Keep working on my presentation" at bounding box center [383, 285] width 155 height 22
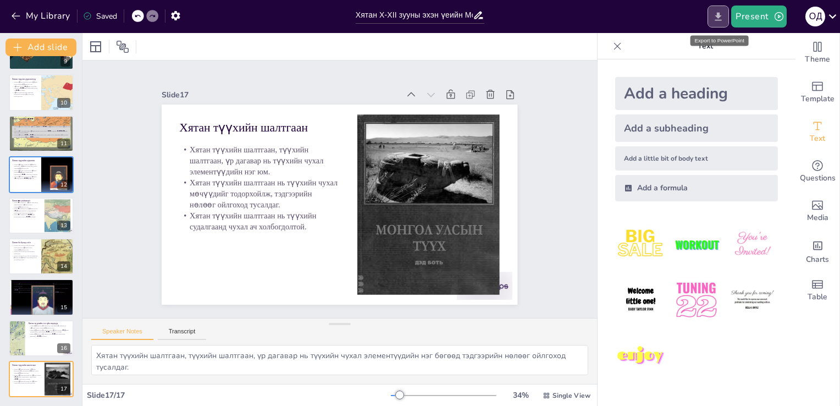
click at [719, 20] on icon "Export to PowerPoint" at bounding box center [719, 17] width 12 height 12
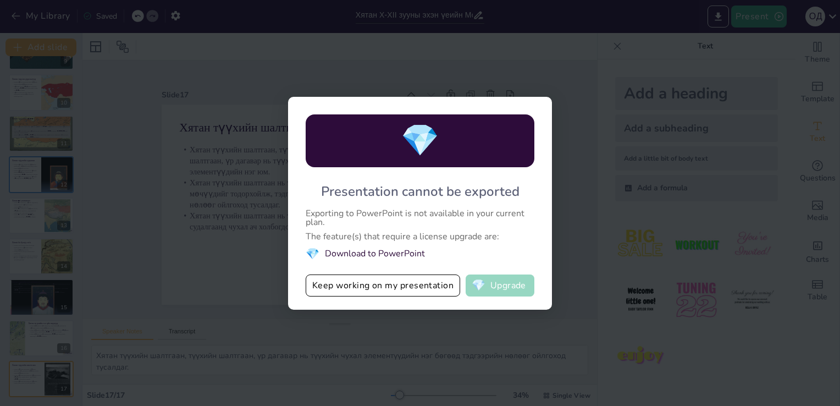
click at [515, 280] on button "💎 Upgrade" at bounding box center [500, 285] width 69 height 22
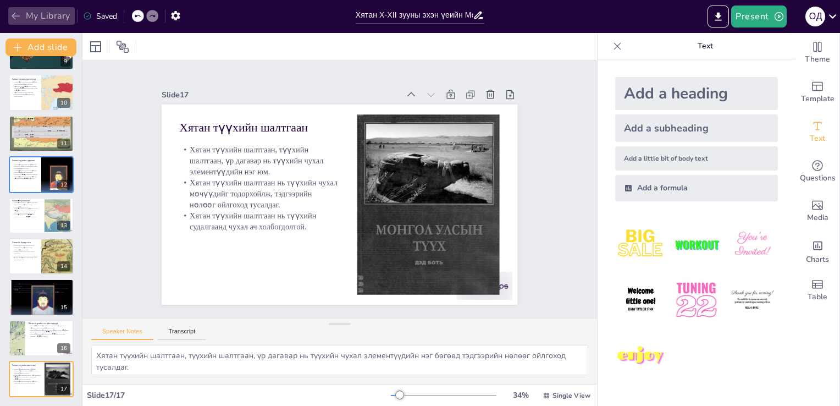
click at [59, 15] on button "My Library" at bounding box center [41, 16] width 67 height 18
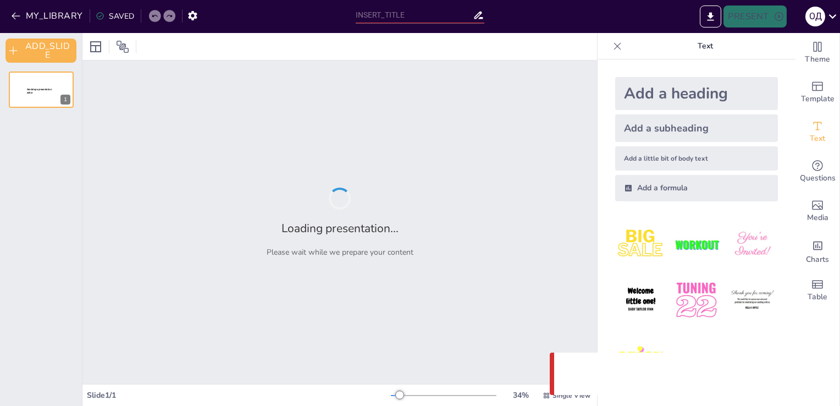
type input "Хятан X-XII зууны эхэн үеийн Монгол овог аймаг ханлигуудын түүх"
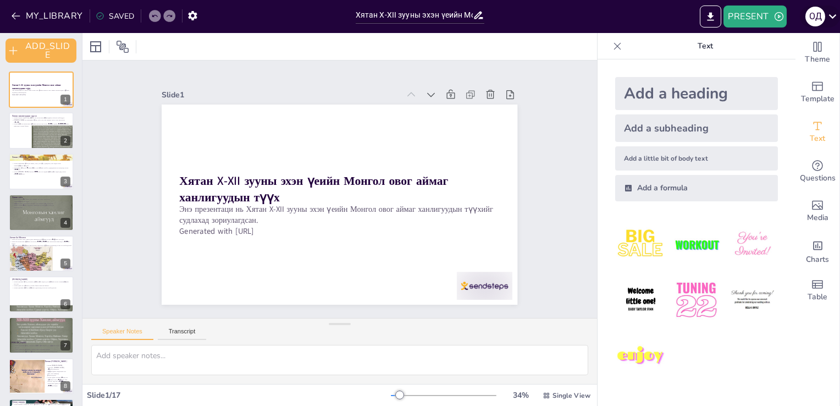
click at [836, 15] on icon at bounding box center [833, 16] width 15 height 15
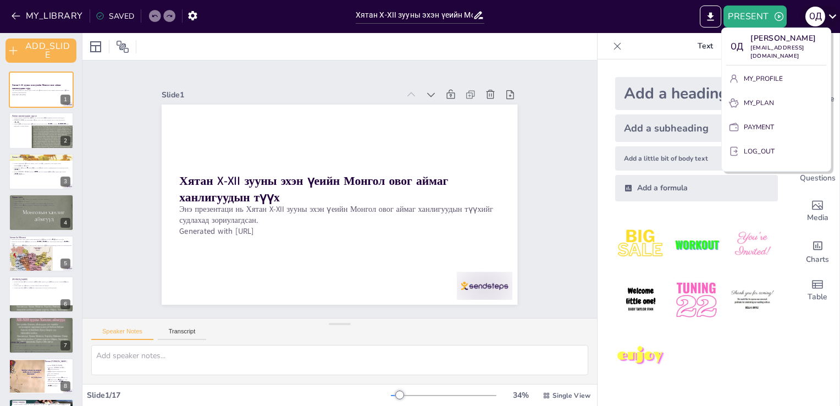
click at [836, 15] on div at bounding box center [420, 203] width 840 height 406
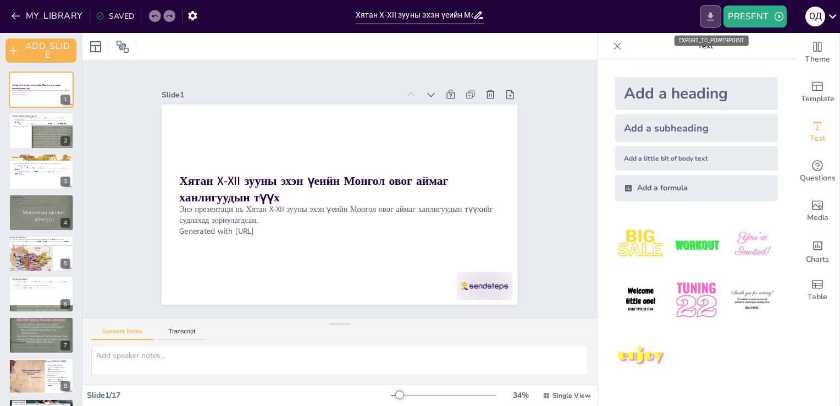
click at [714, 19] on icon "EXPORT_TO_POWERPOINT" at bounding box center [711, 16] width 7 height 8
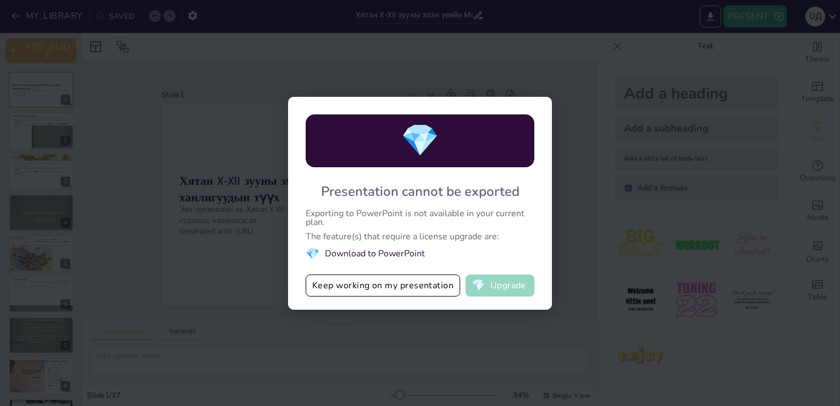
click at [520, 287] on button "💎 Upgrade" at bounding box center [500, 285] width 69 height 22
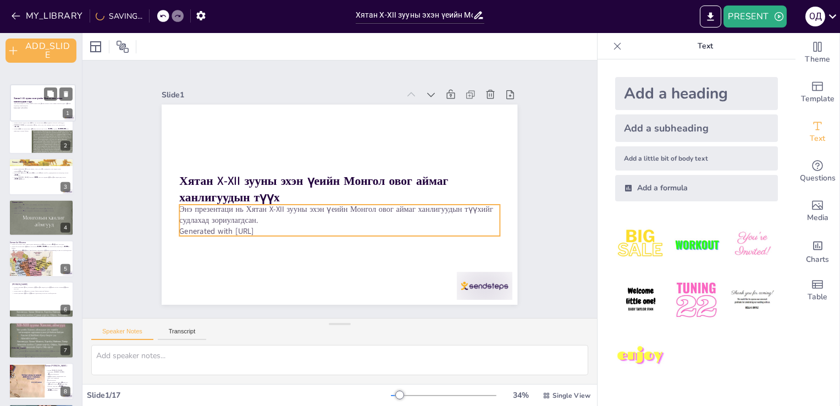
drag, startPoint x: 33, startPoint y: 91, endPoint x: 32, endPoint y: 99, distance: 8.3
click at [32, 103] on div "Энэ презентаци нь Хятан X-XII зууны эхэн үеийн Монгол овог аймаг ханлигуудын тү…" at bounding box center [43, 106] width 58 height 6
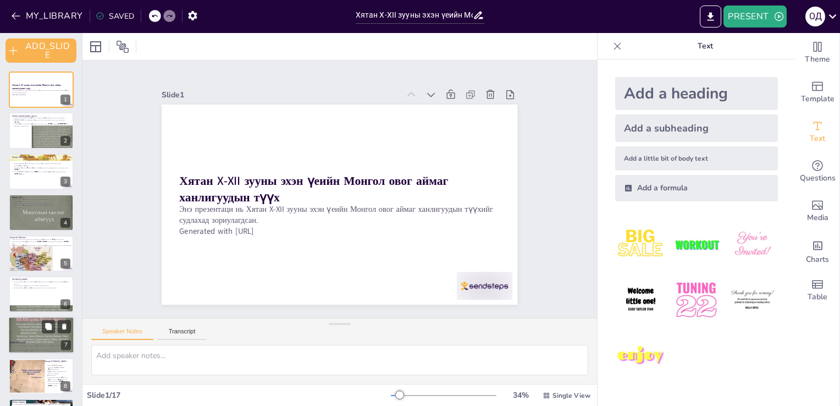
drag, startPoint x: 4, startPoint y: 65, endPoint x: 43, endPoint y: 353, distance: 289.8
click at [43, 353] on div "Хятан X-XII зууны эхэн үеийн Монгол овог аймаг ханлигуудын түүх Энэ презентаци …" at bounding box center [41, 234] width 82 height 343
drag, startPoint x: 4, startPoint y: 78, endPoint x: 8, endPoint y: 117, distance: 39.2
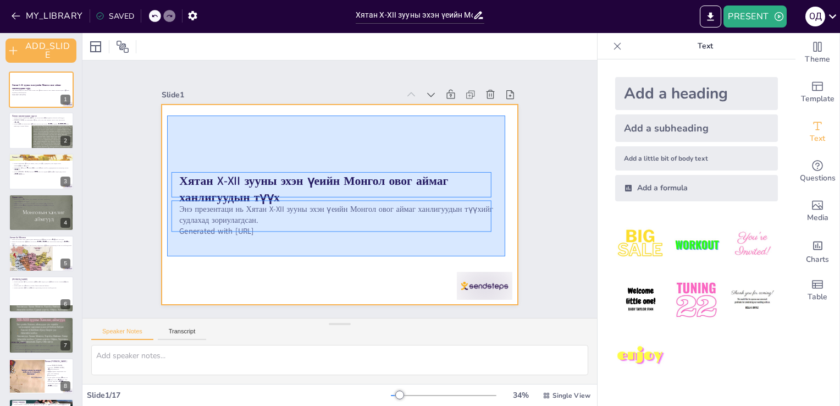
drag, startPoint x: 167, startPoint y: 115, endPoint x: 508, endPoint y: 256, distance: 368.4
click at [508, 256] on div at bounding box center [352, 179] width 371 height 405
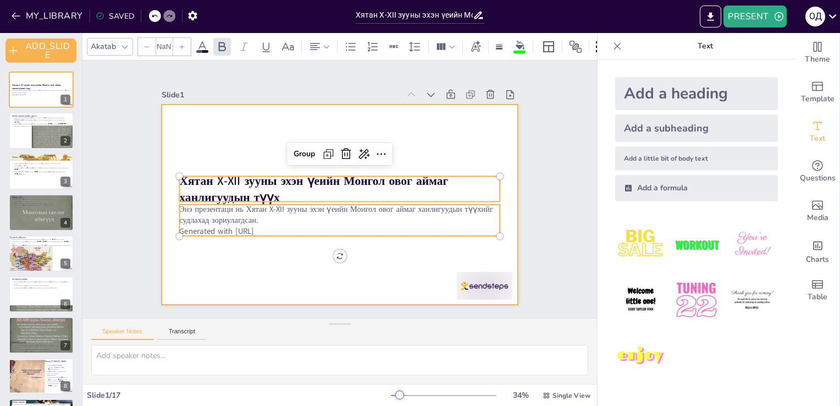
type input "--"
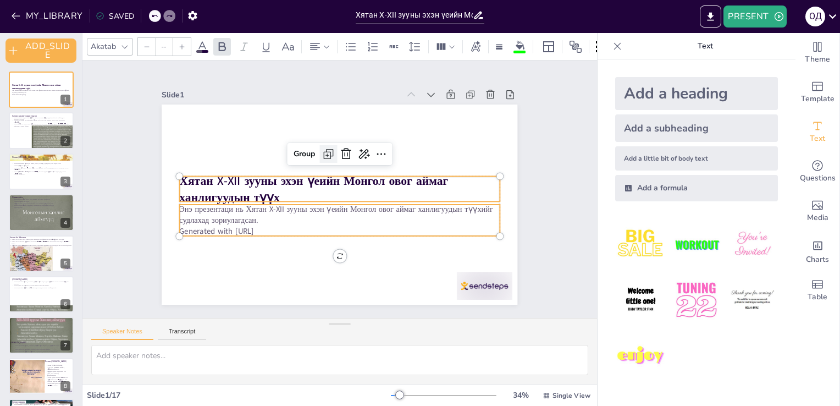
click at [320, 152] on icon at bounding box center [325, 155] width 14 height 14
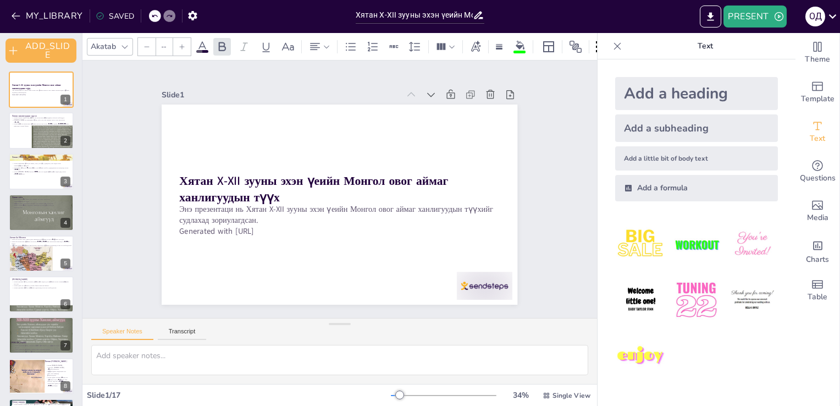
drag, startPoint x: 427, startPoint y: 210, endPoint x: 581, endPoint y: 425, distance: 264.2
